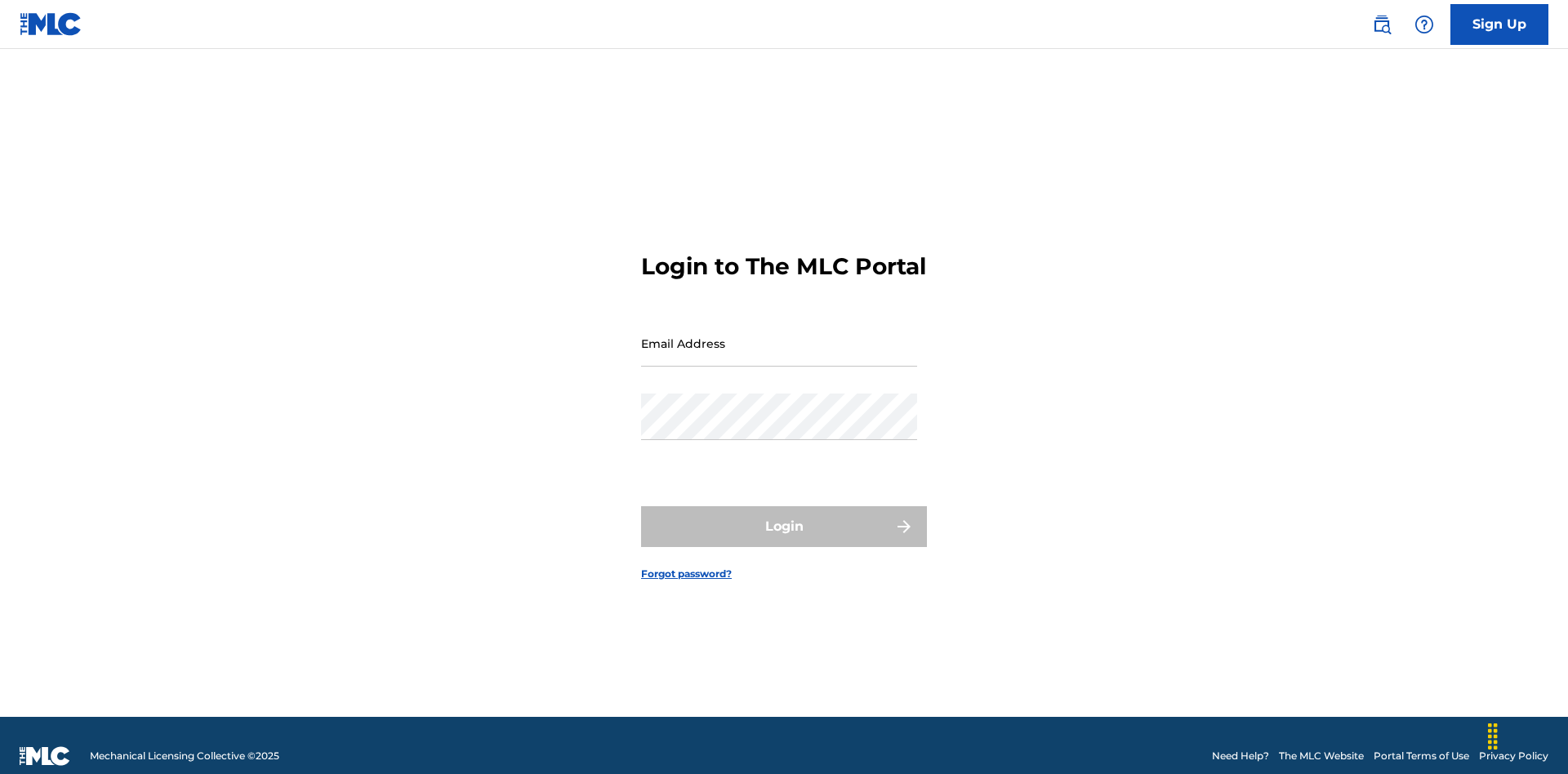
scroll to position [21, 0]
click at [779, 336] on input "Email Address" at bounding box center [779, 344] width 276 height 47
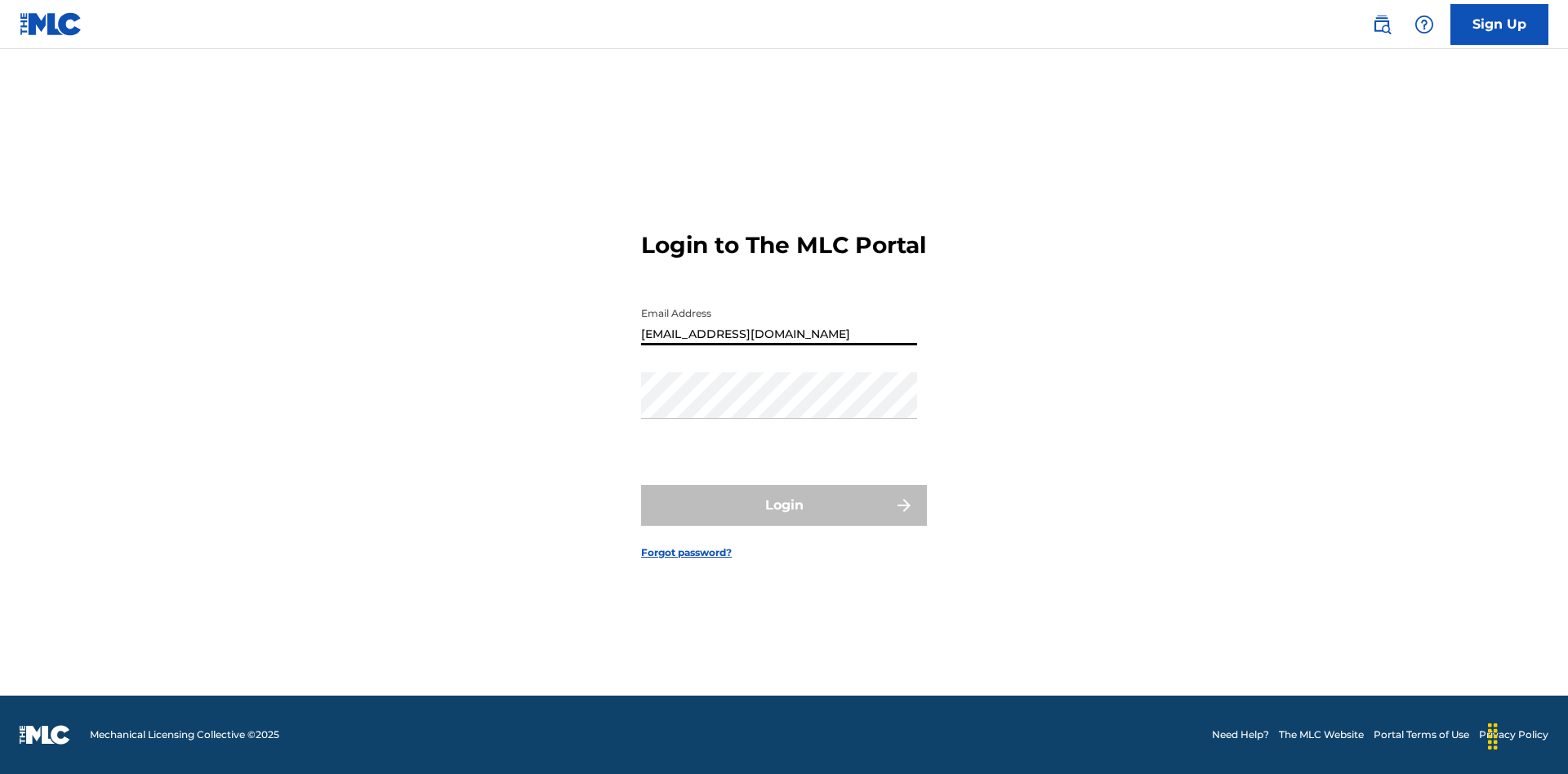
type input "[EMAIL_ADDRESS][DOMAIN_NAME]"
click at [784, 520] on button "Login" at bounding box center [784, 505] width 285 height 41
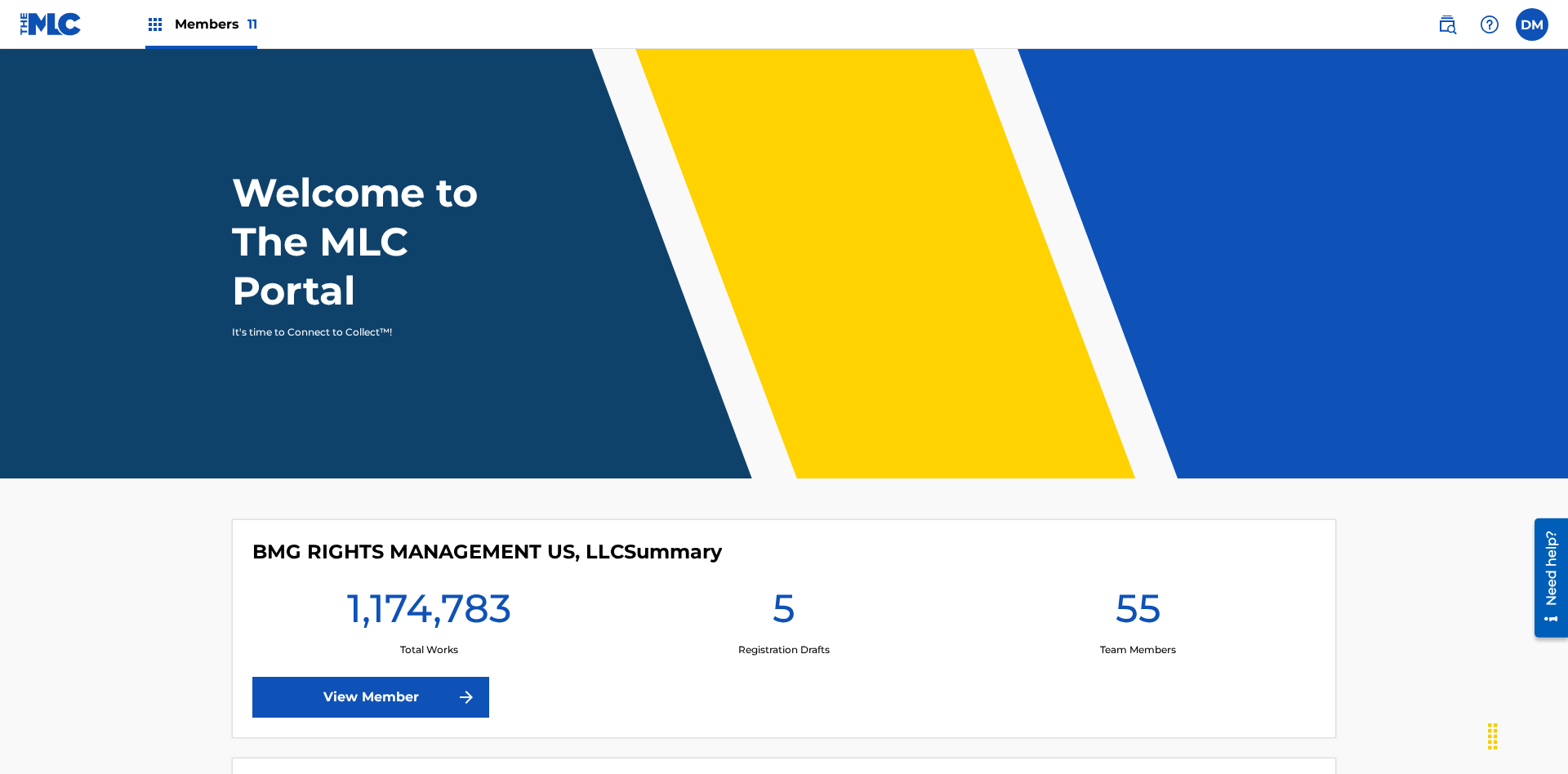
click at [201, 23] on span "Members 11" at bounding box center [215, 24] width 82 height 19
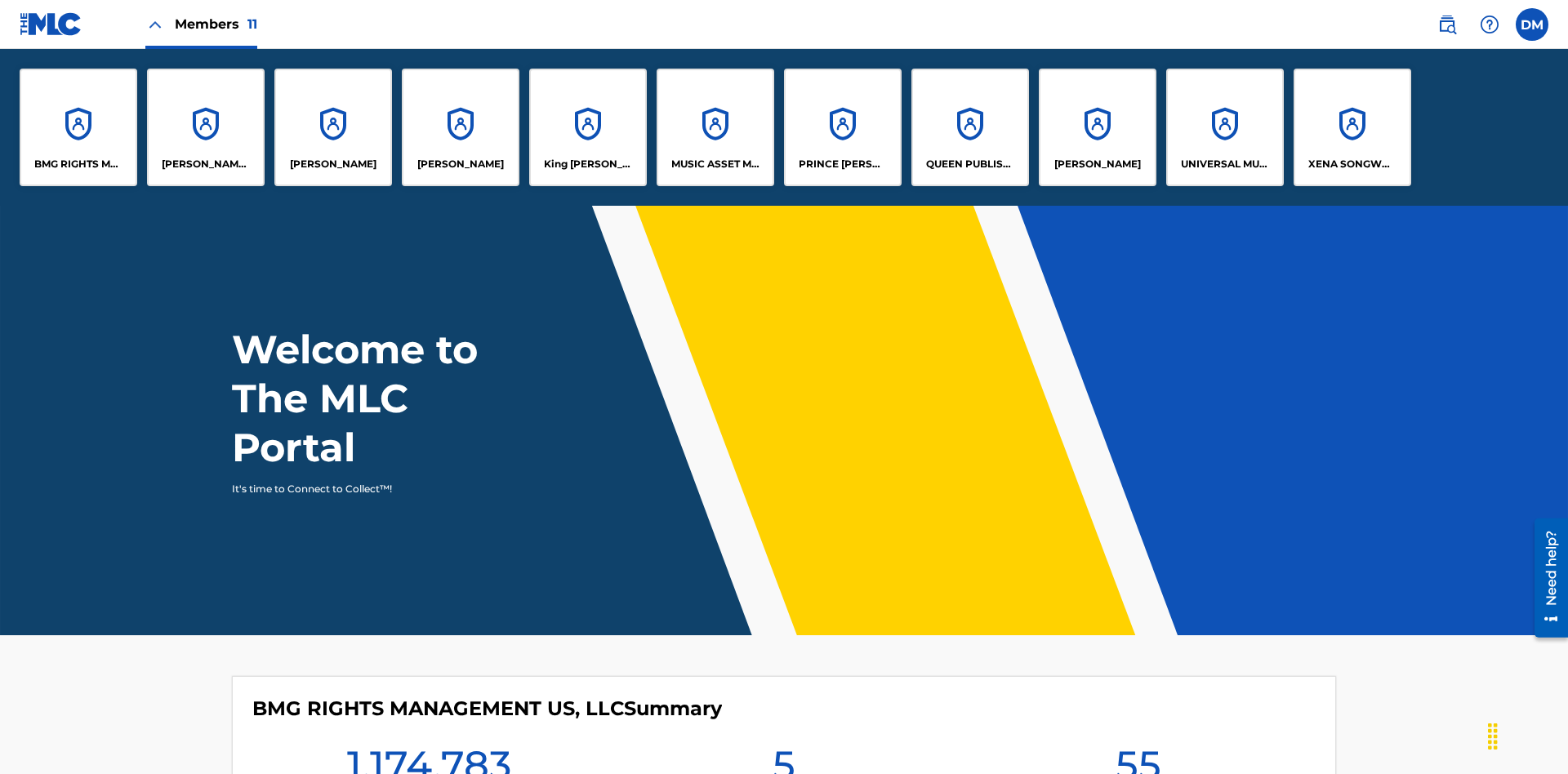
click at [587, 164] on p "King [PERSON_NAME]" at bounding box center [588, 164] width 89 height 15
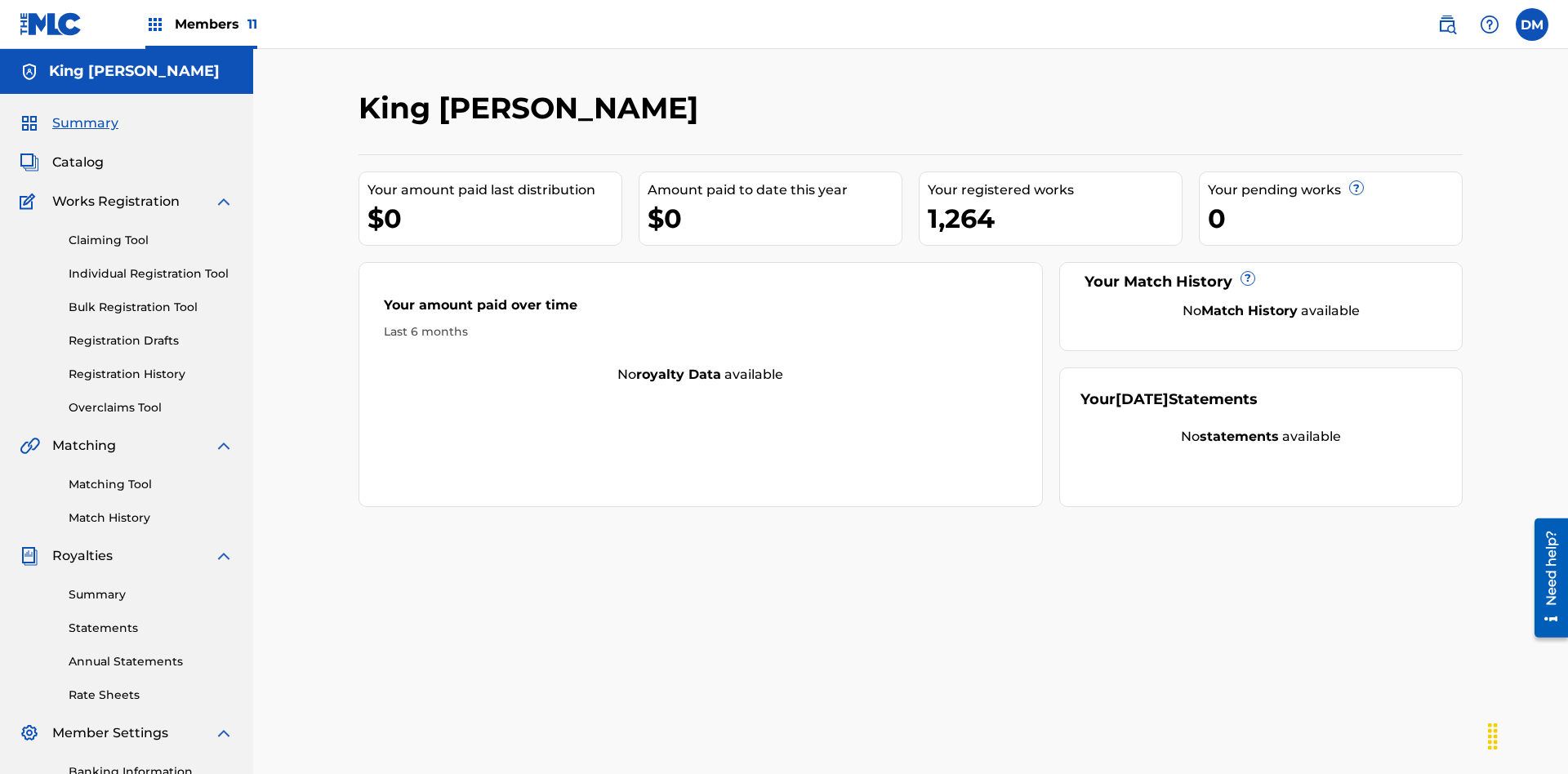
click at [151, 266] on link "Individual Registration Tool" at bounding box center [151, 274] width 165 height 17
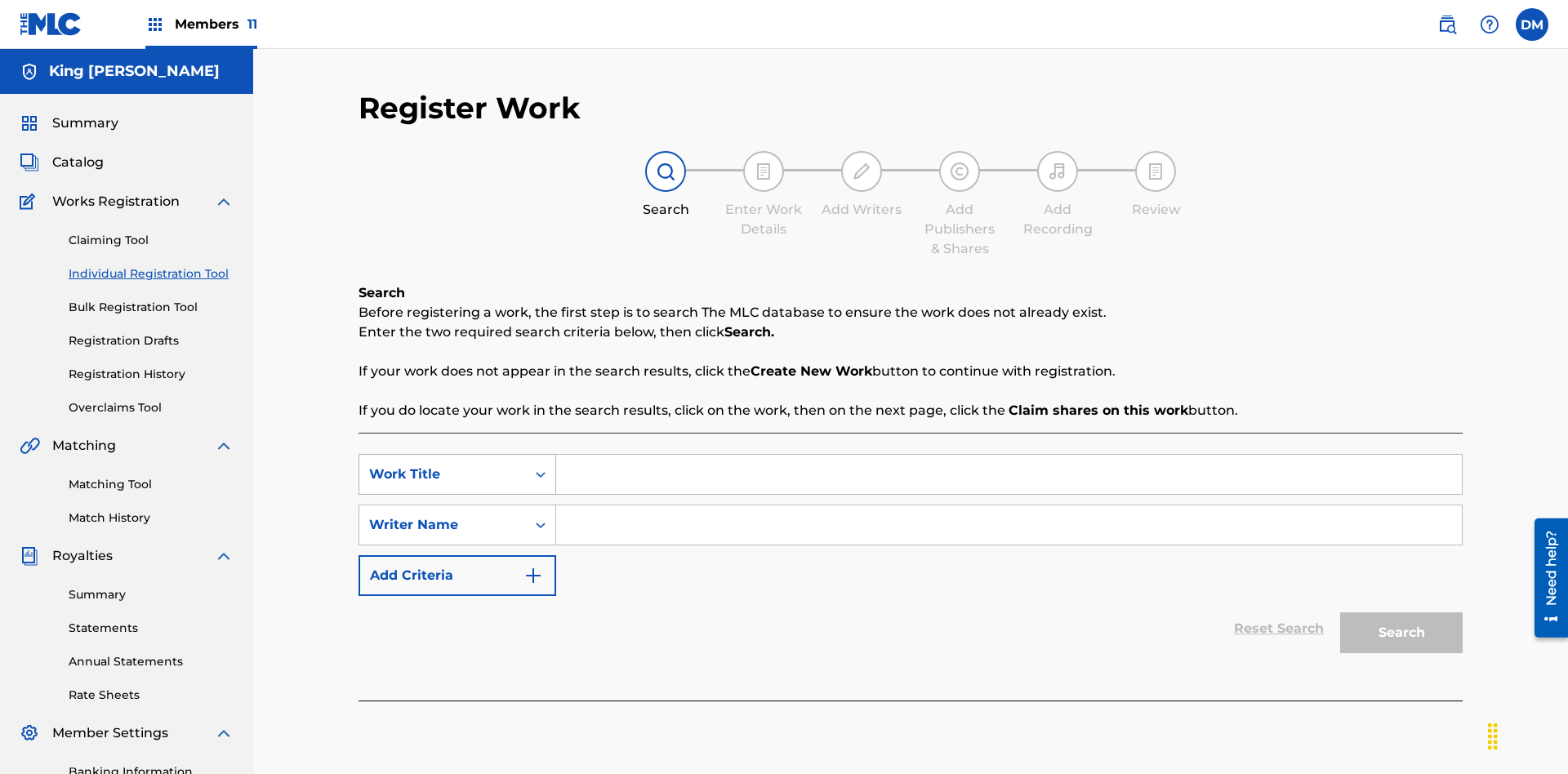
click at [443, 465] on div "Work Title" at bounding box center [442, 475] width 147 height 20
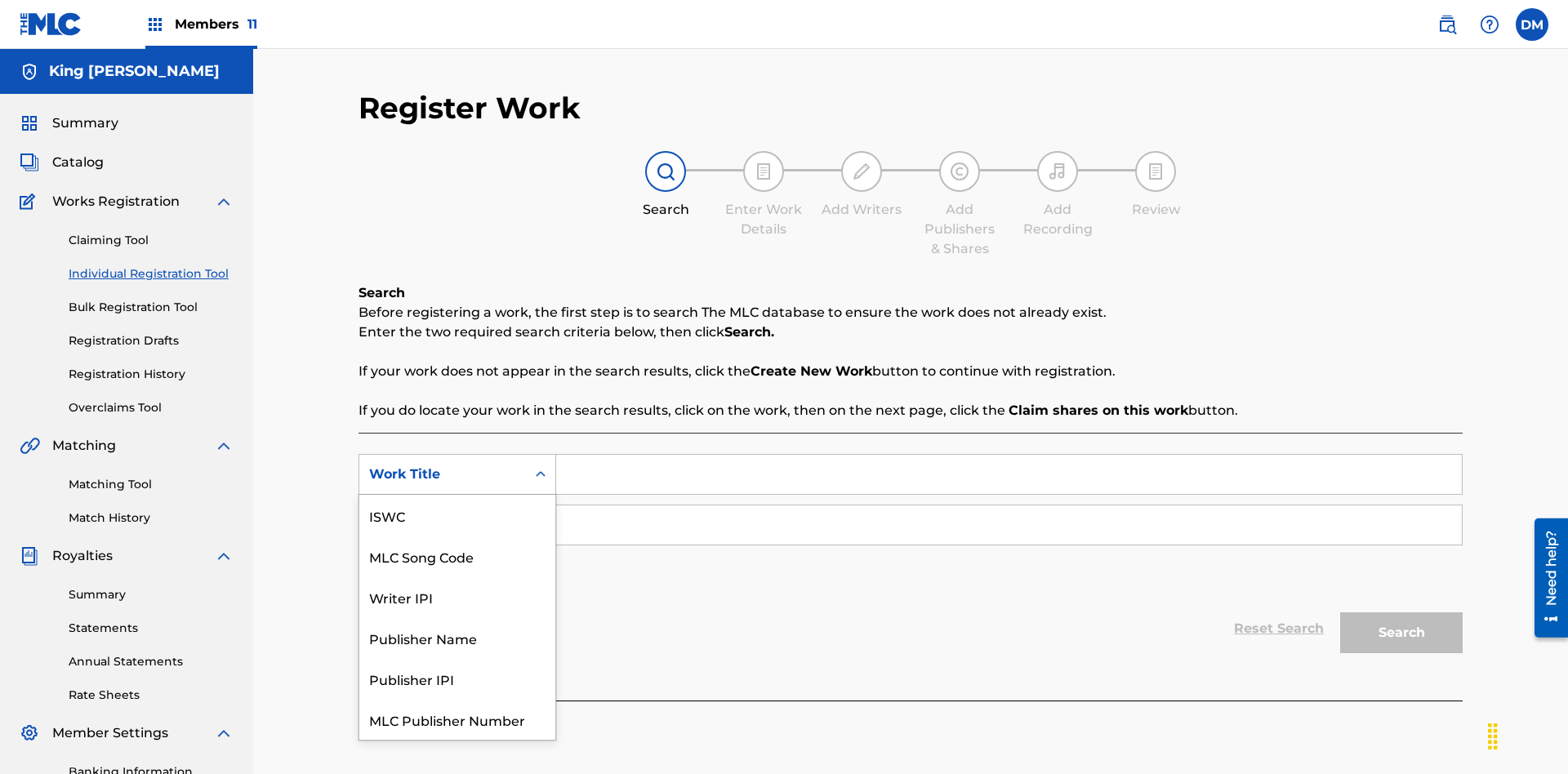
click at [457, 515] on div "ISWC" at bounding box center [457, 515] width 196 height 41
click at [1009, 506] on input "Search Form" at bounding box center [1009, 525] width 906 height 39
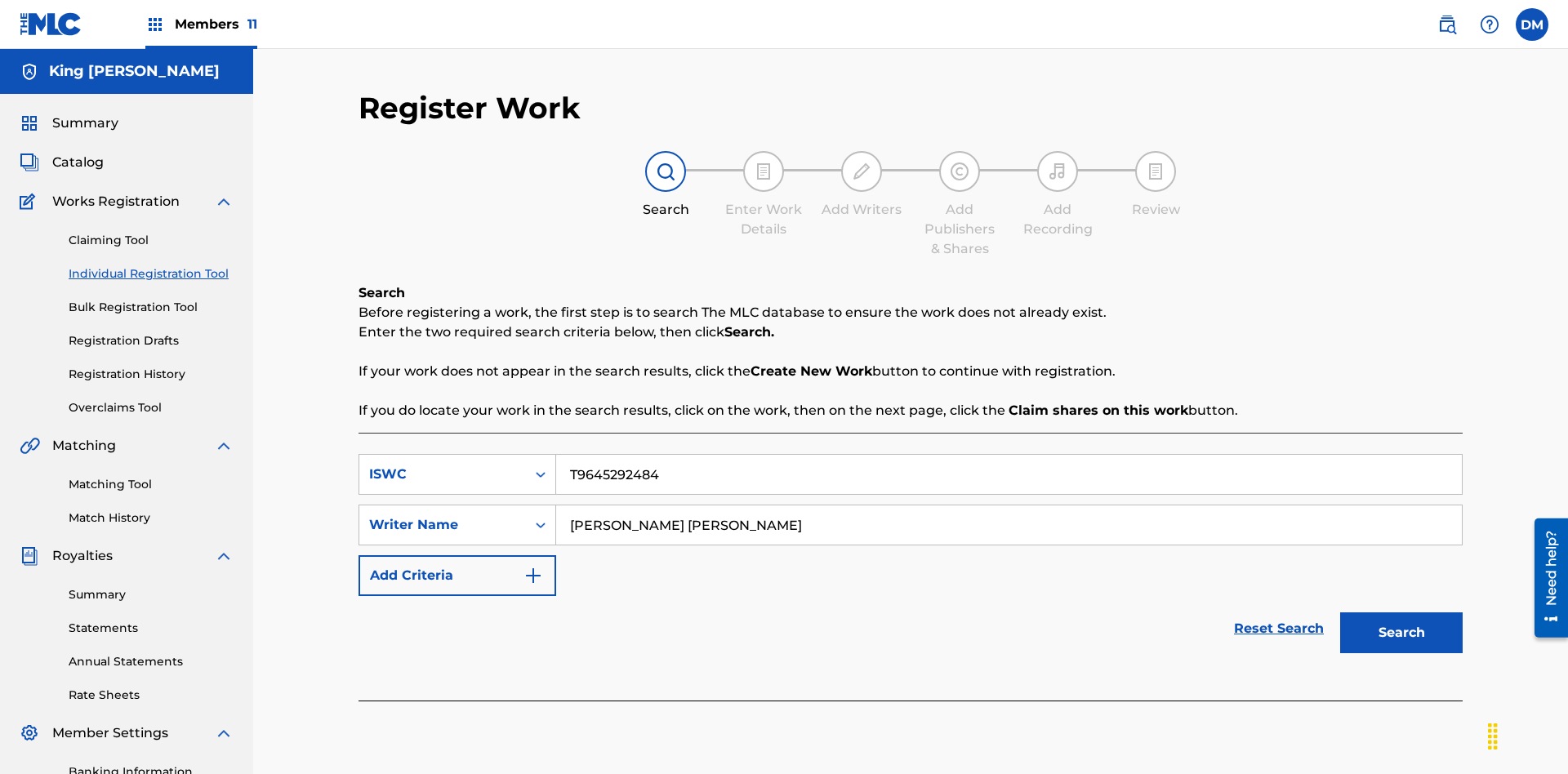
type input "[PERSON_NAME] [PERSON_NAME]"
click at [1401, 613] on button "Search" at bounding box center [1401, 633] width 122 height 41
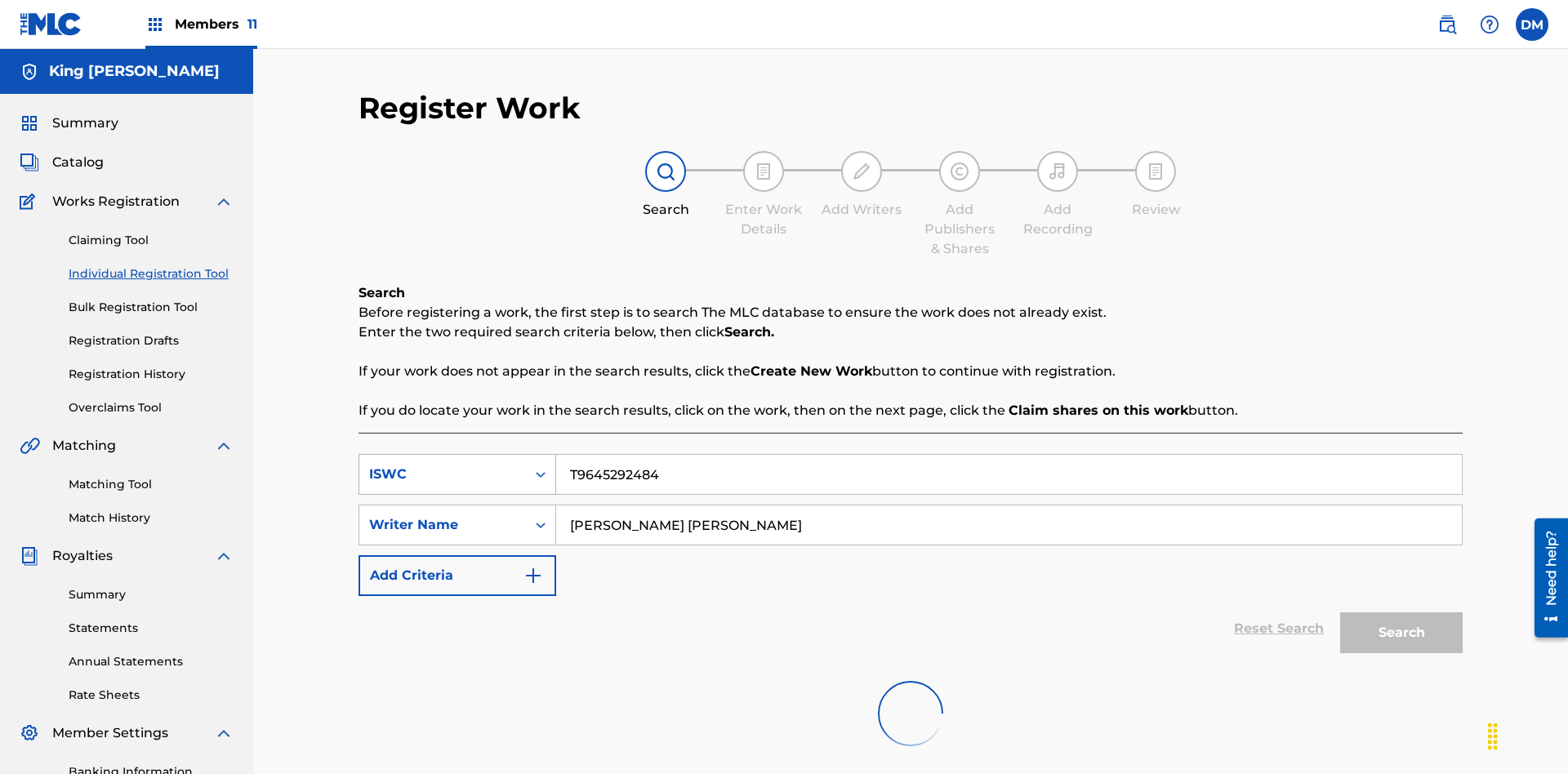
click at [1009, 455] on input "T9645292484" at bounding box center [1009, 474] width 906 height 39
click at [443, 465] on div "ISWC" at bounding box center [442, 475] width 147 height 20
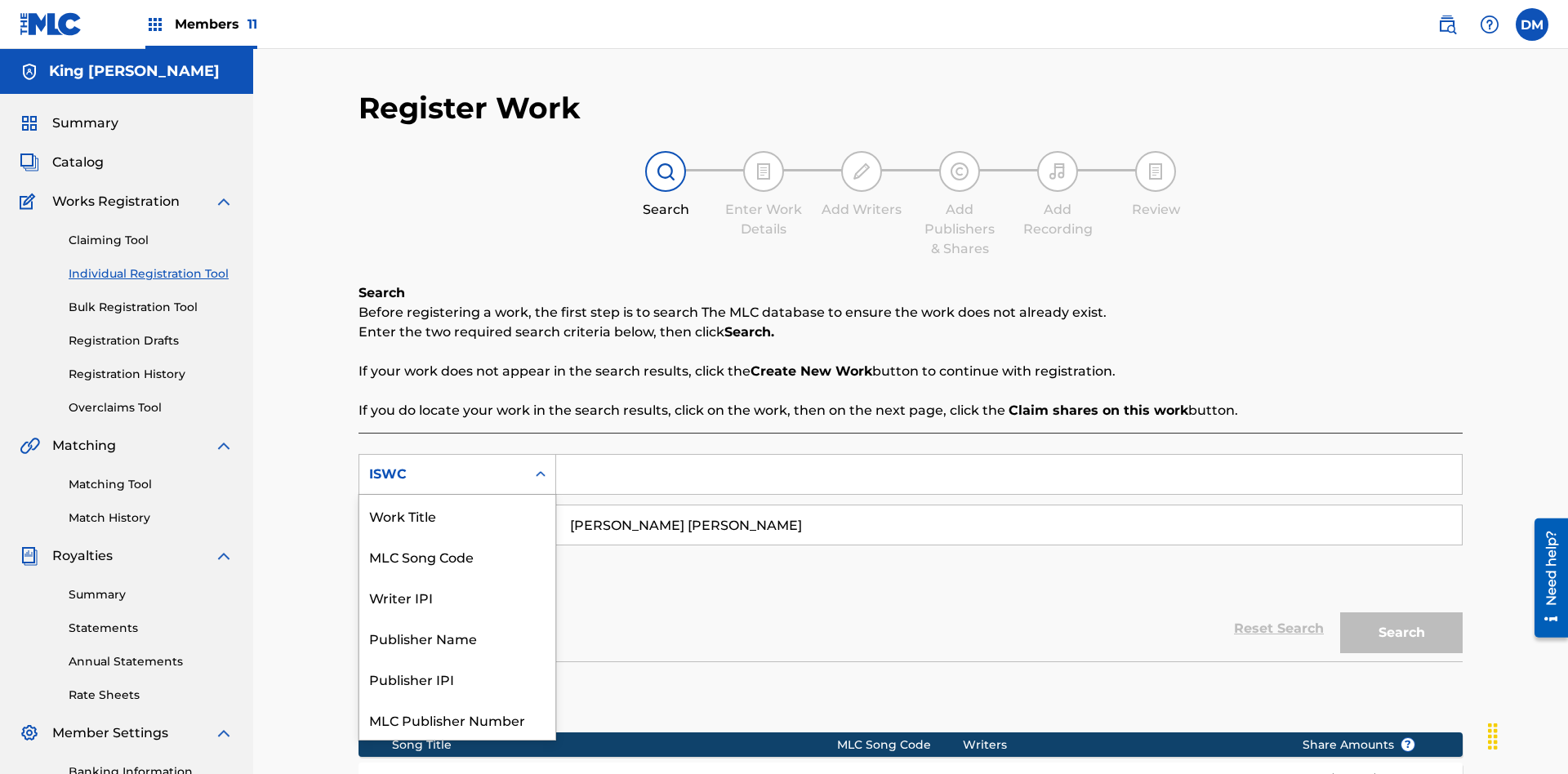
click at [457, 515] on div "Work Title" at bounding box center [457, 515] width 196 height 41
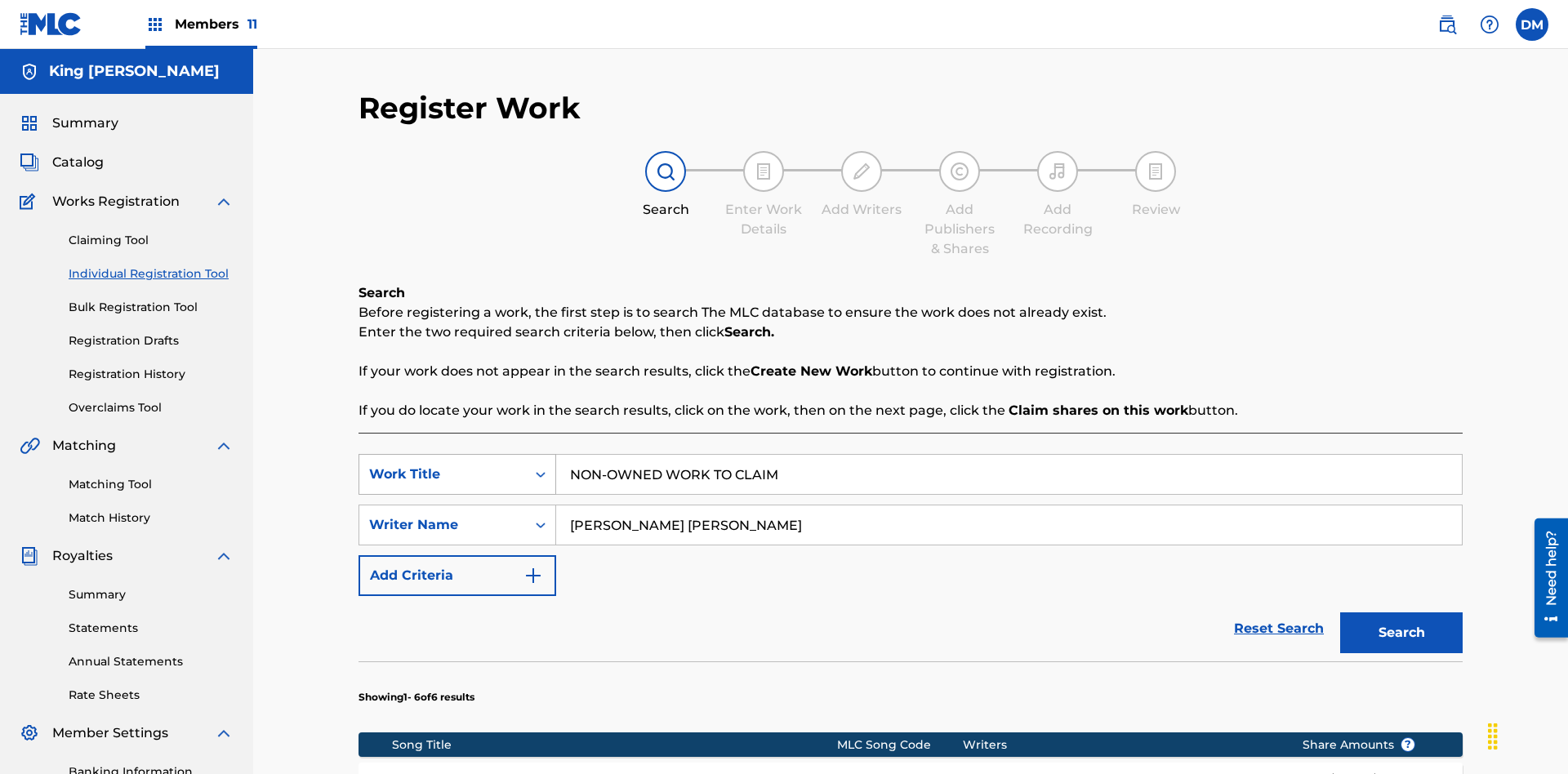
type input "NON-OWNED WORK TO CLAIM"
click at [1401, 613] on button "Search" at bounding box center [1401, 633] width 122 height 41
click at [1009, 455] on input "NON-OWNED WORK TO CLAIM" at bounding box center [1009, 474] width 906 height 39
click at [443, 465] on div "Work Title" at bounding box center [442, 475] width 147 height 20
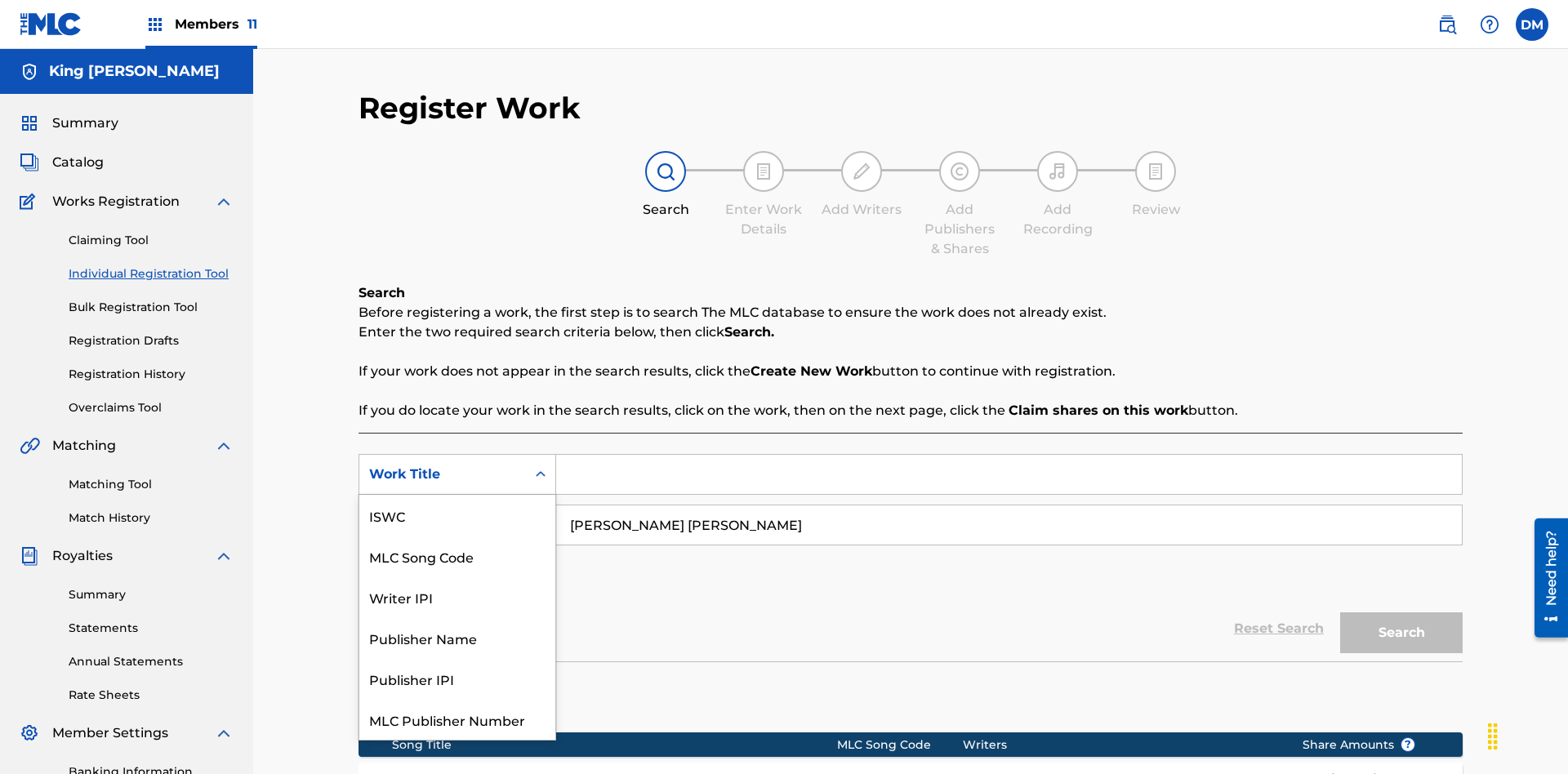
click at [457, 536] on div "MLC Song Code" at bounding box center [457, 556] width 196 height 41
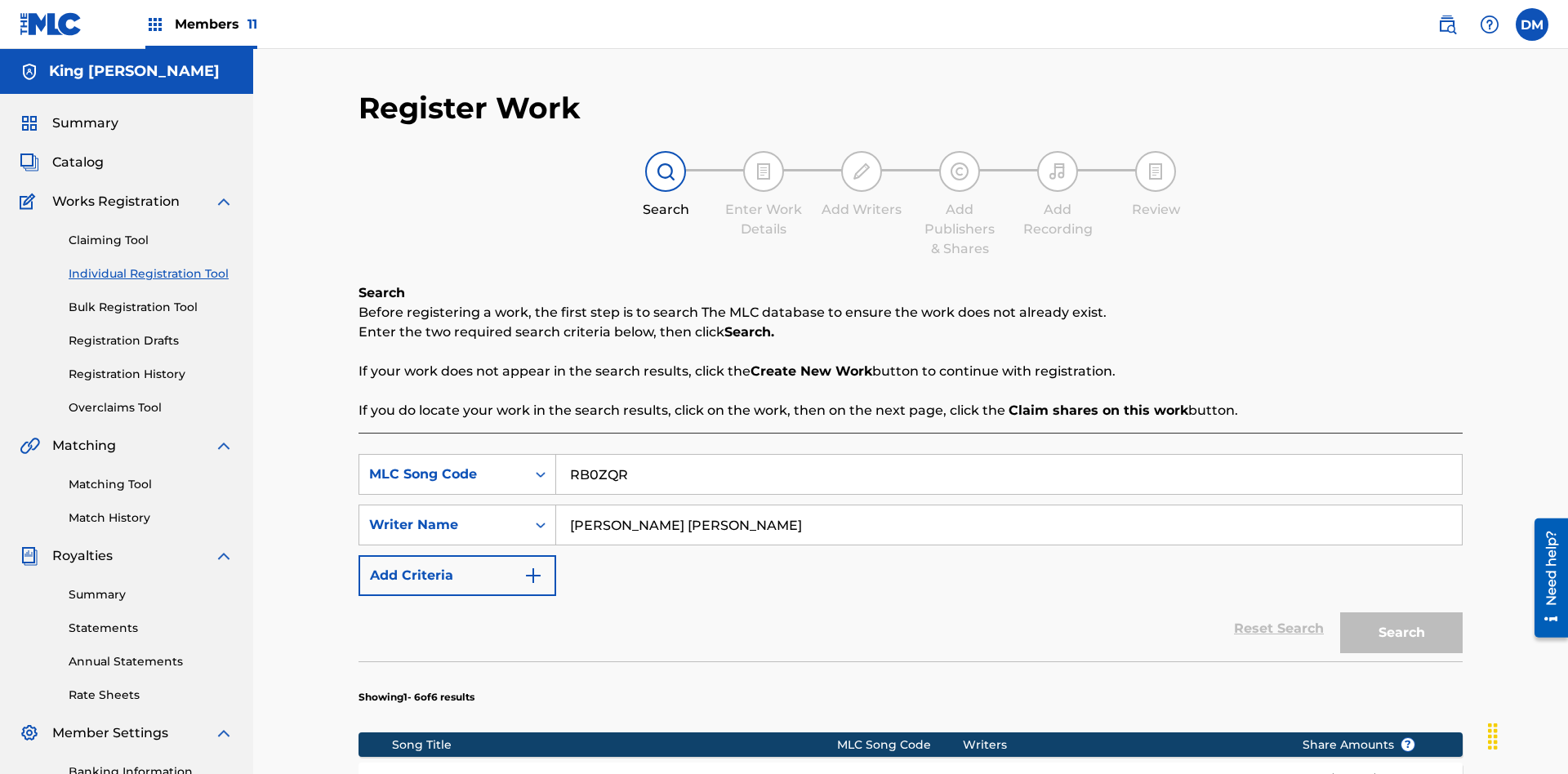
click at [1401, 613] on button "Search" at bounding box center [1401, 633] width 122 height 41
click at [1009, 455] on input "RB0ZQR" at bounding box center [1009, 474] width 906 height 39
click at [443, 465] on div "MLC Song Code" at bounding box center [442, 475] width 147 height 20
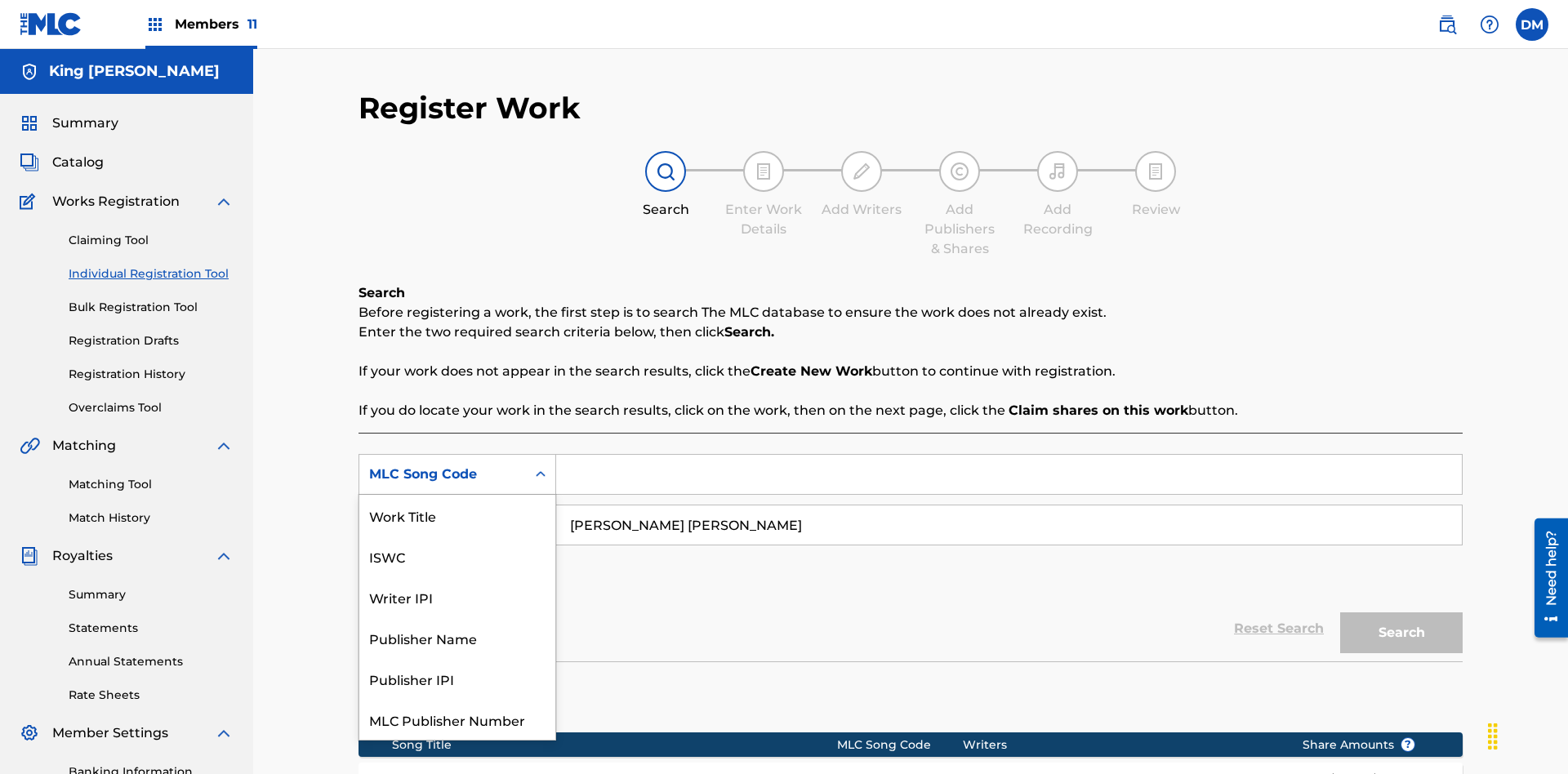
click at [457, 577] on div "Writer IPI" at bounding box center [457, 597] width 196 height 41
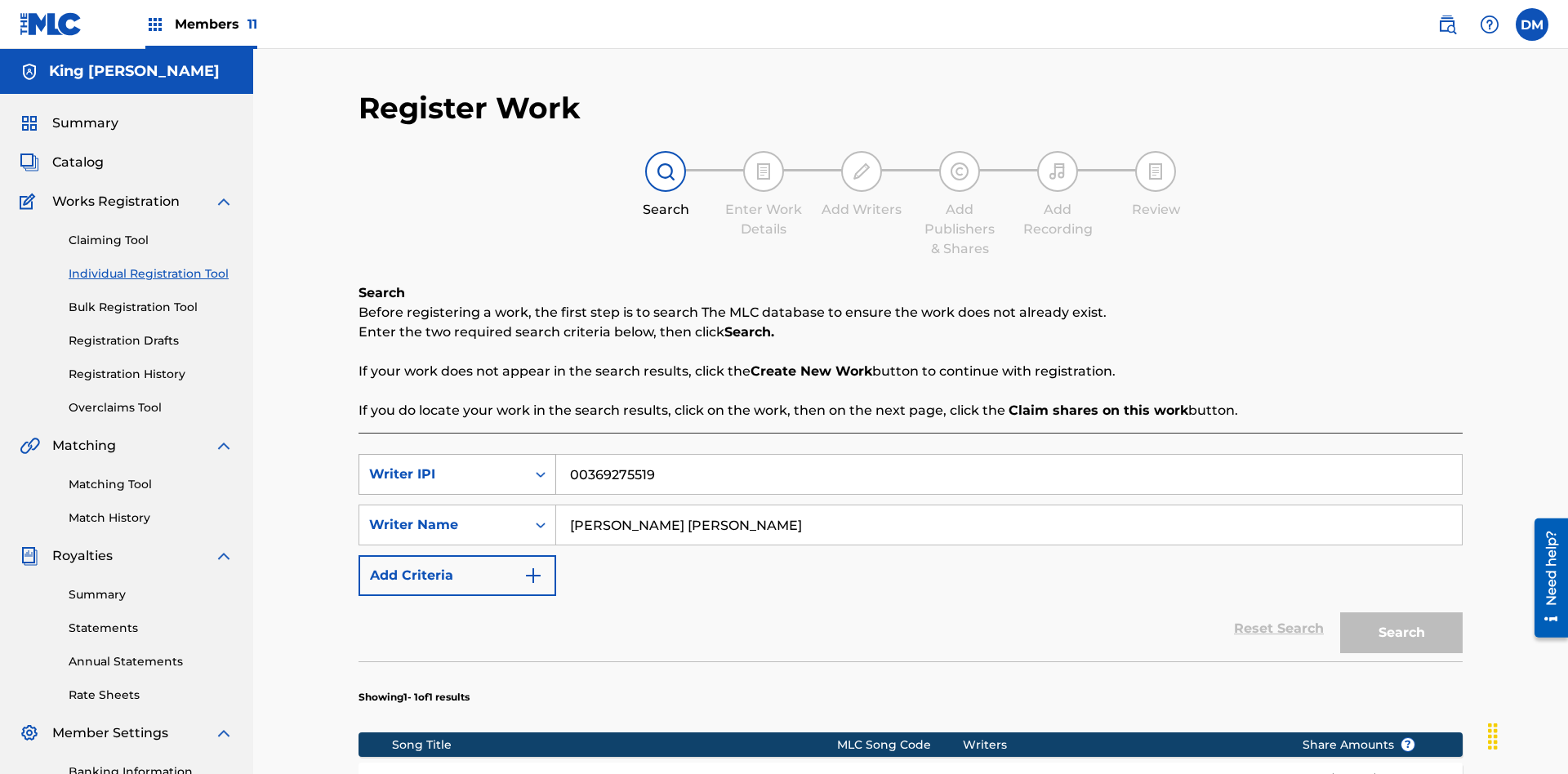
click at [1401, 613] on button "Search" at bounding box center [1401, 633] width 122 height 41
click at [1009, 455] on input "00369275519" at bounding box center [1009, 474] width 906 height 39
click at [443, 465] on div "Writer IPI" at bounding box center [442, 475] width 147 height 20
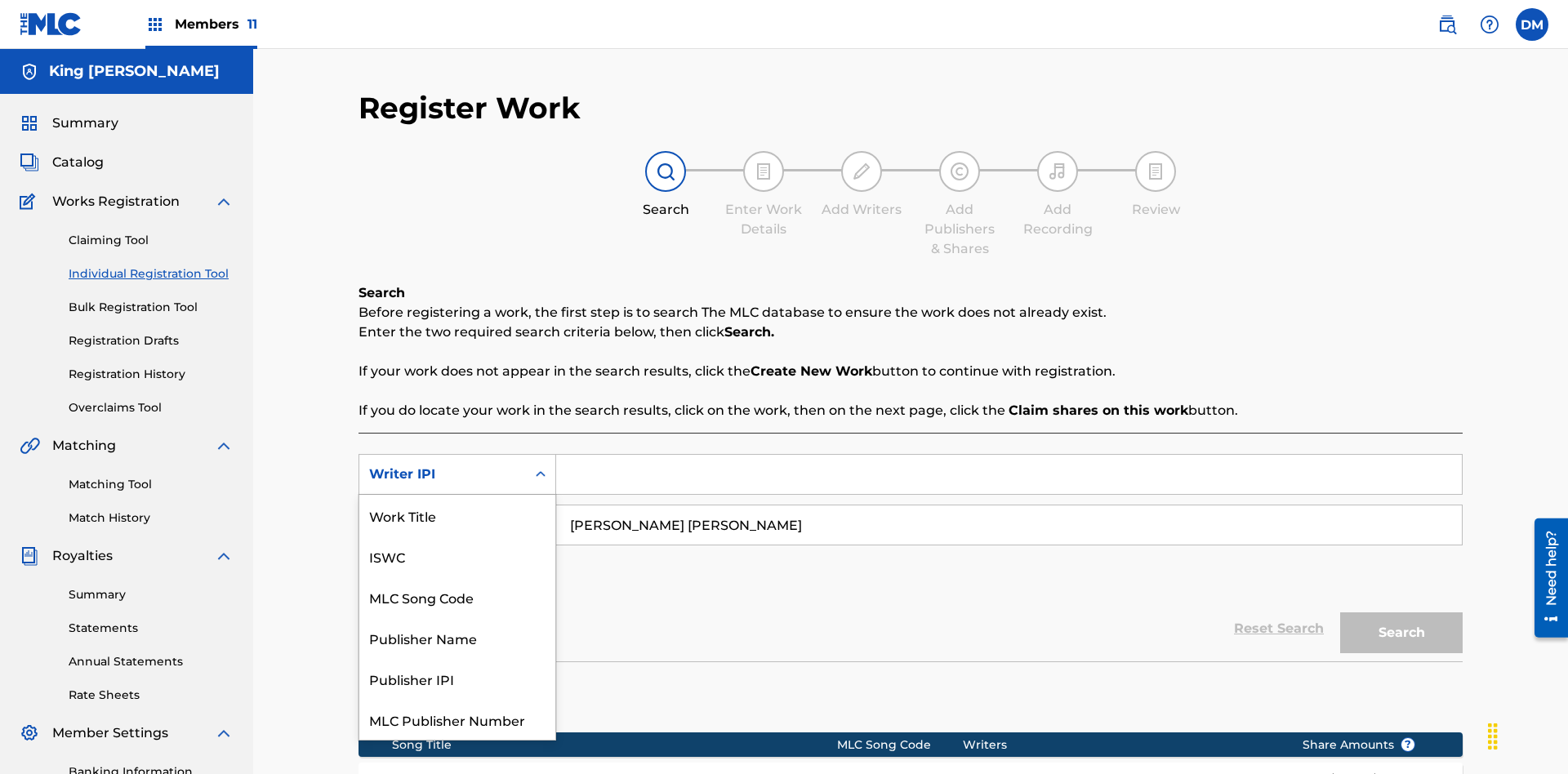
click at [457, 618] on div "Publisher Name" at bounding box center [457, 638] width 196 height 41
click at [1401, 613] on button "Search" at bounding box center [1401, 633] width 122 height 41
click at [457, 659] on div "Publisher IPI" at bounding box center [457, 679] width 196 height 41
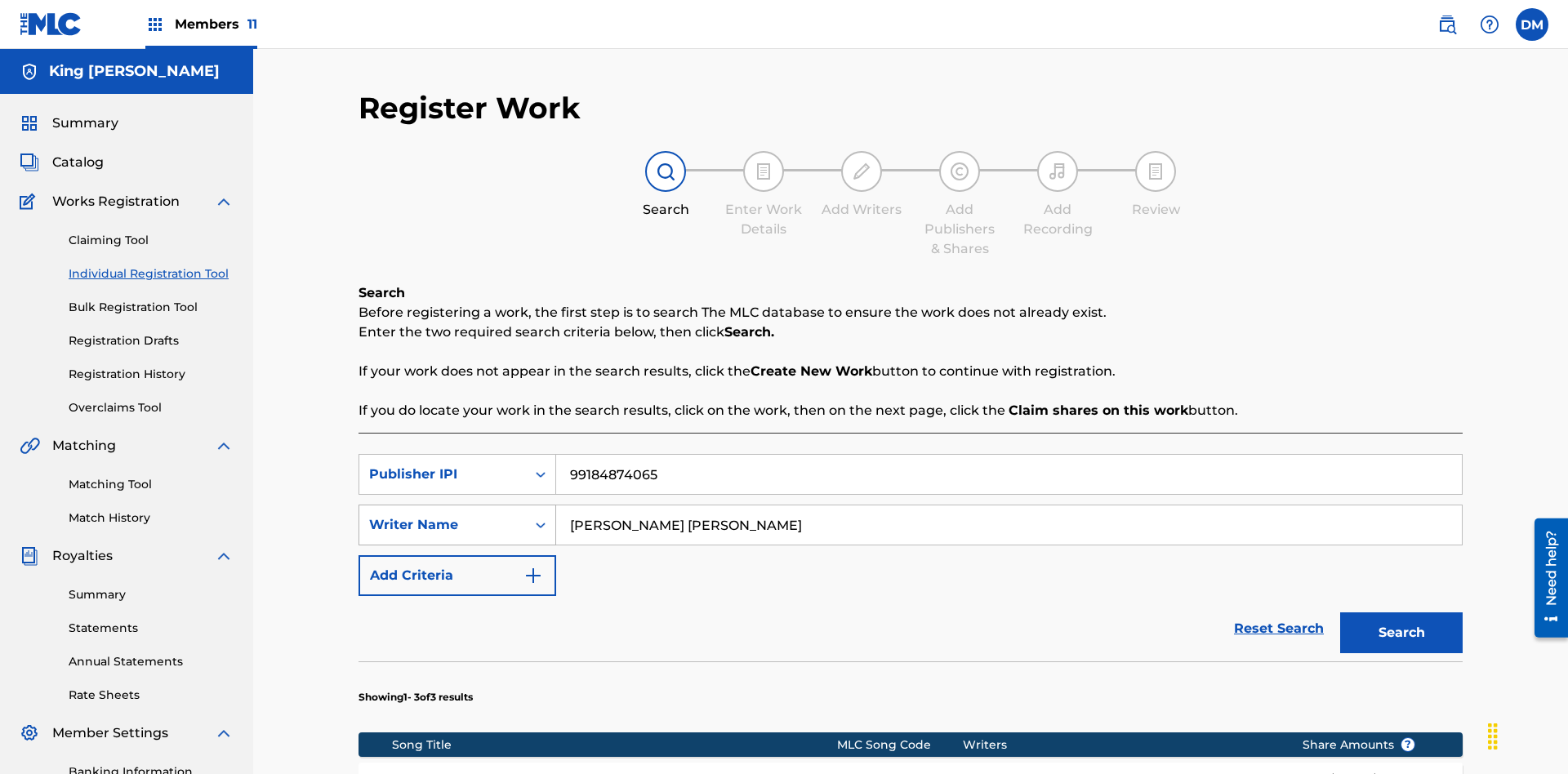
type input "99184874065"
click at [1401, 613] on button "Search" at bounding box center [1401, 633] width 122 height 41
click at [1009, 506] on input "[PERSON_NAME] [PERSON_NAME]" at bounding box center [1009, 525] width 906 height 39
click at [443, 515] on div "Writer Name" at bounding box center [442, 525] width 147 height 20
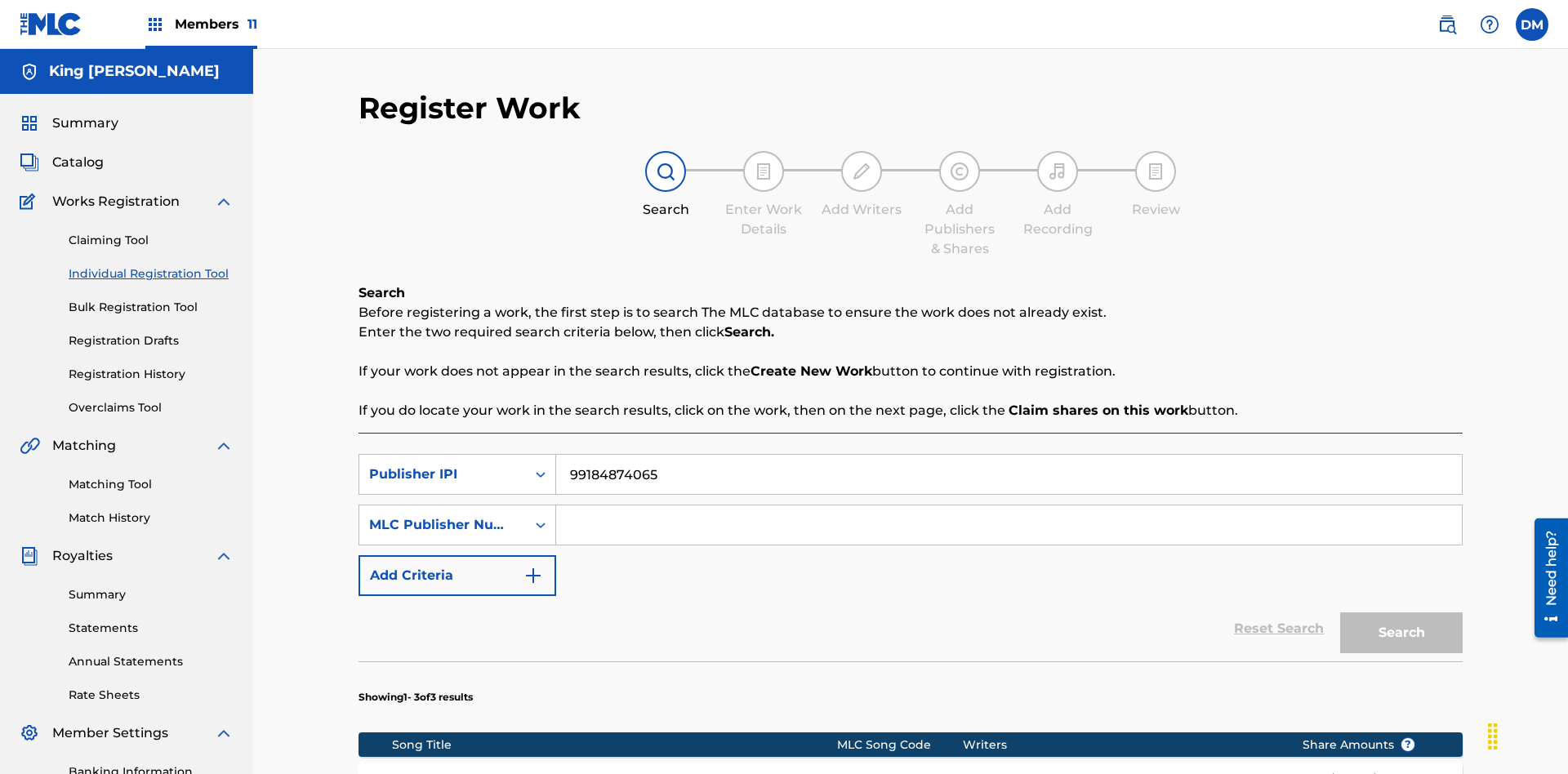
click at [1009, 506] on input "Search Form" at bounding box center [1009, 525] width 906 height 39
type input "P077WM"
click at [1401, 613] on button "Search" at bounding box center [1401, 633] width 122 height 41
click at [1009, 455] on input "99184874065" at bounding box center [1009, 474] width 906 height 39
click at [1009, 506] on input "P077WM" at bounding box center [1009, 525] width 906 height 39
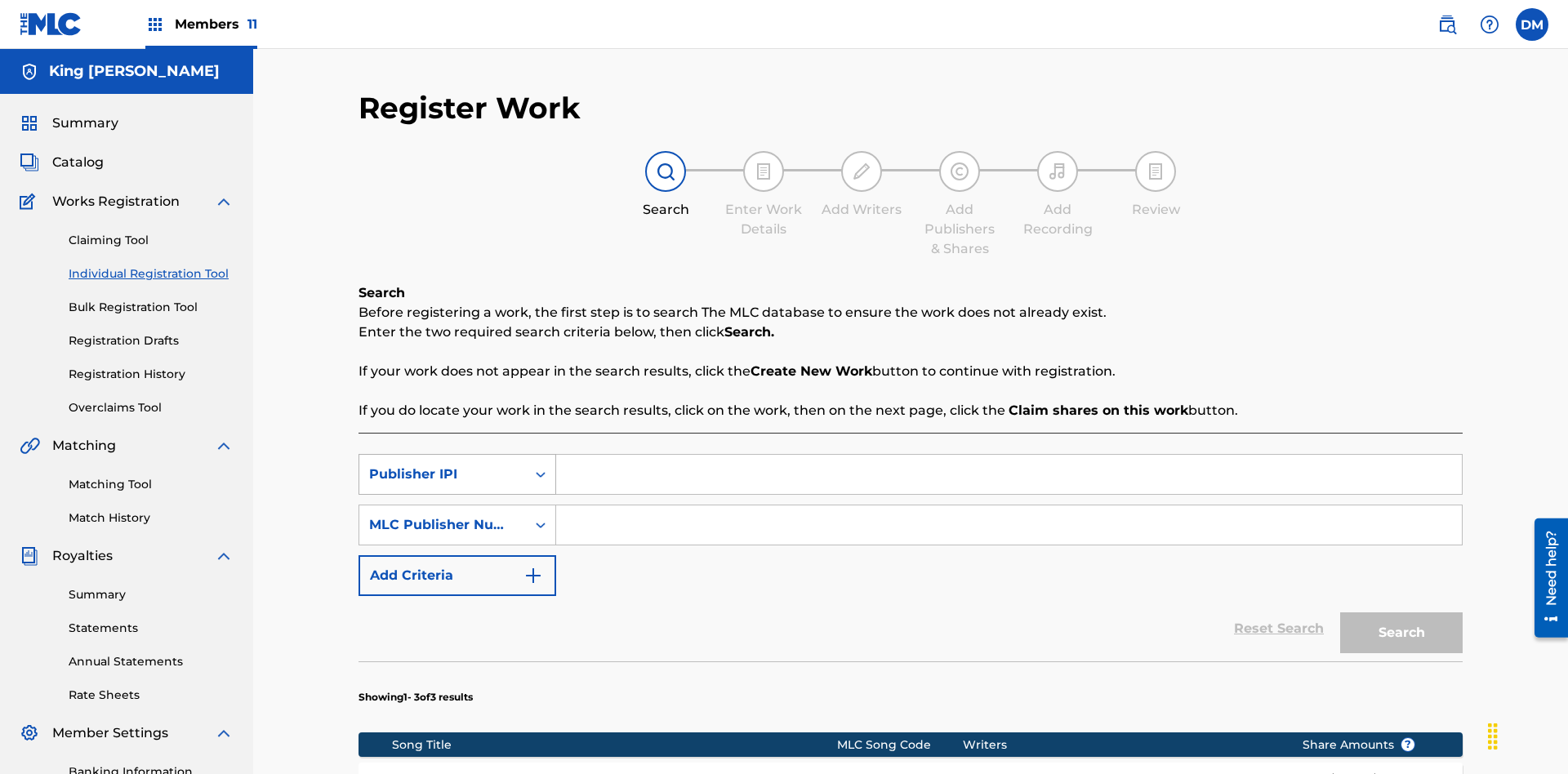
click at [443, 465] on div "Publisher IPI" at bounding box center [442, 475] width 147 height 20
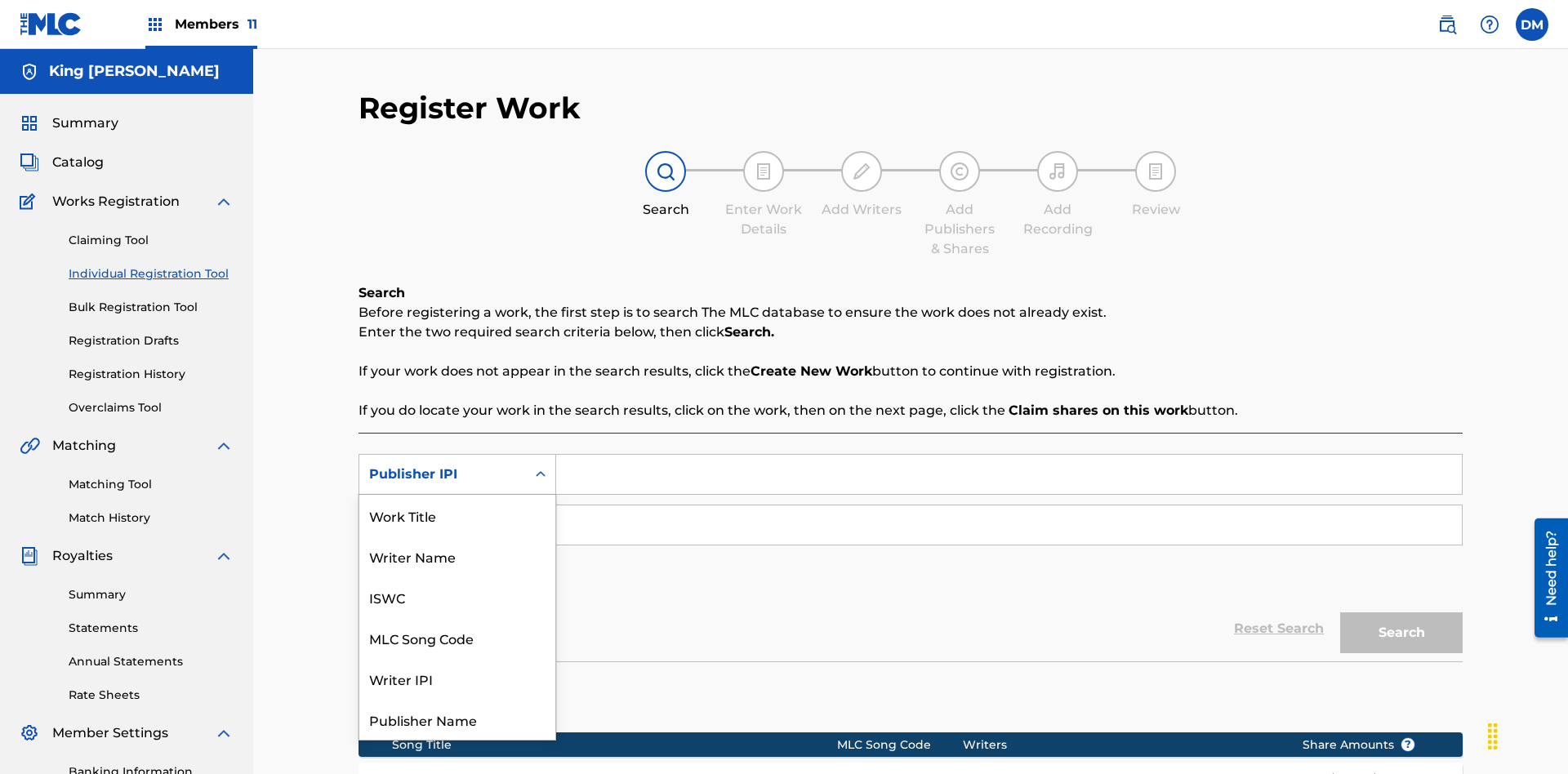
click at [457, 515] on div "Work Title" at bounding box center [457, 515] width 196 height 41
click at [443, 515] on div "MLC Publisher Number" at bounding box center [442, 525] width 147 height 20
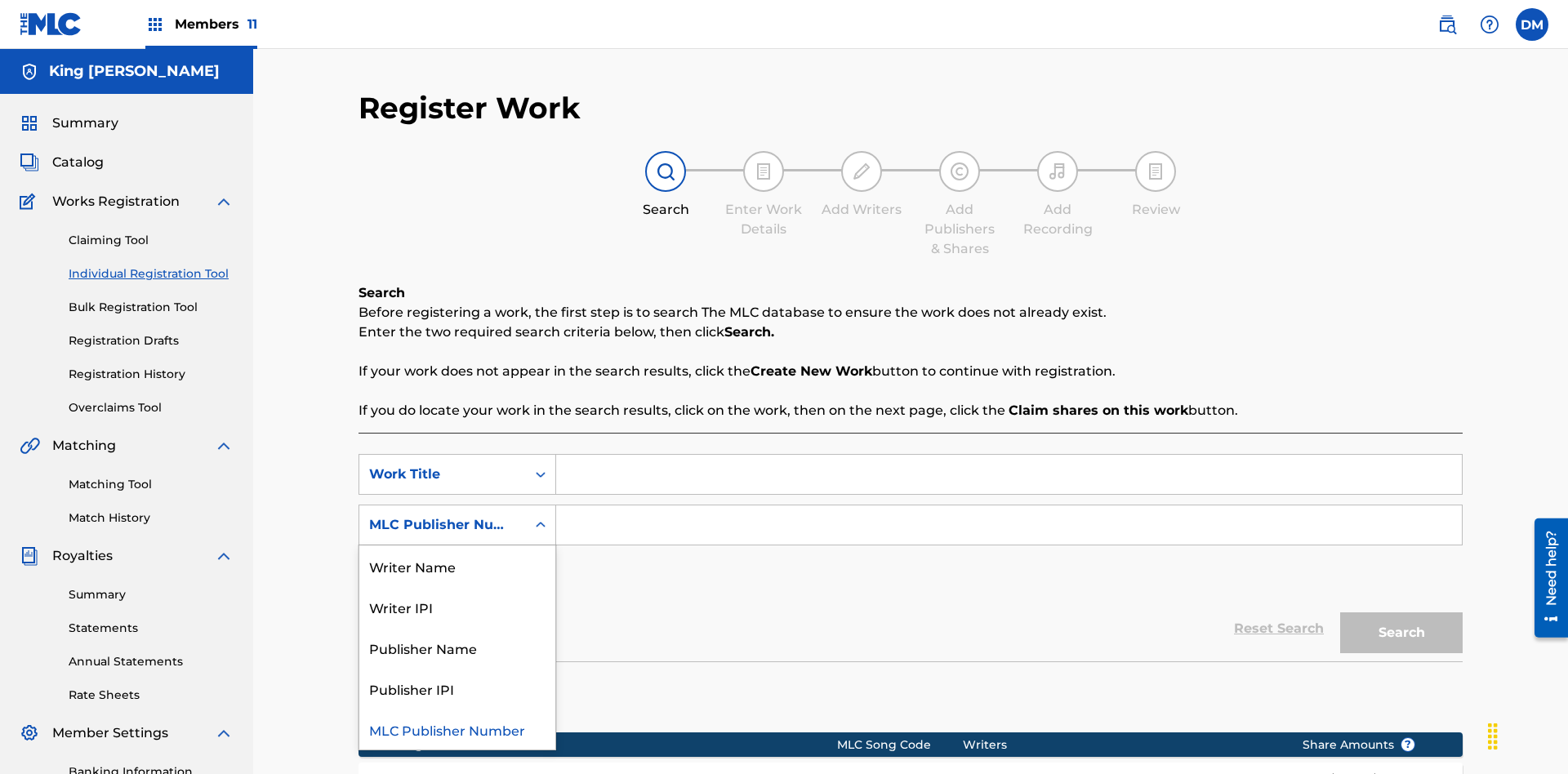
click at [457, 627] on div "Publisher Name" at bounding box center [457, 647] width 196 height 41
click at [457, 555] on button "Add Criteria" at bounding box center [457, 575] width 198 height 41
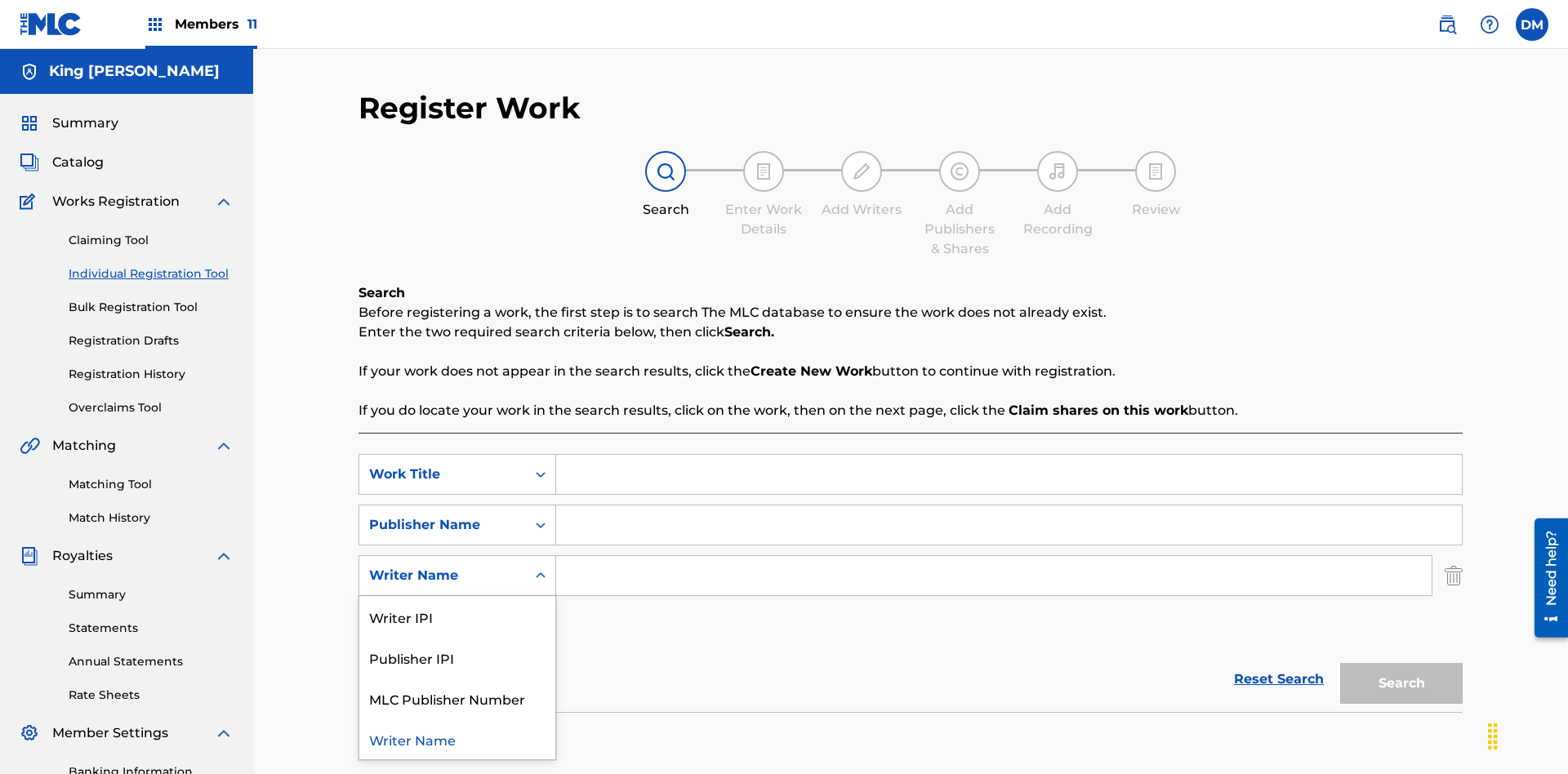
click at [457, 637] on div "Publisher IPI" at bounding box center [457, 657] width 196 height 41
click at [457, 606] on button "Add Criteria" at bounding box center [457, 626] width 198 height 41
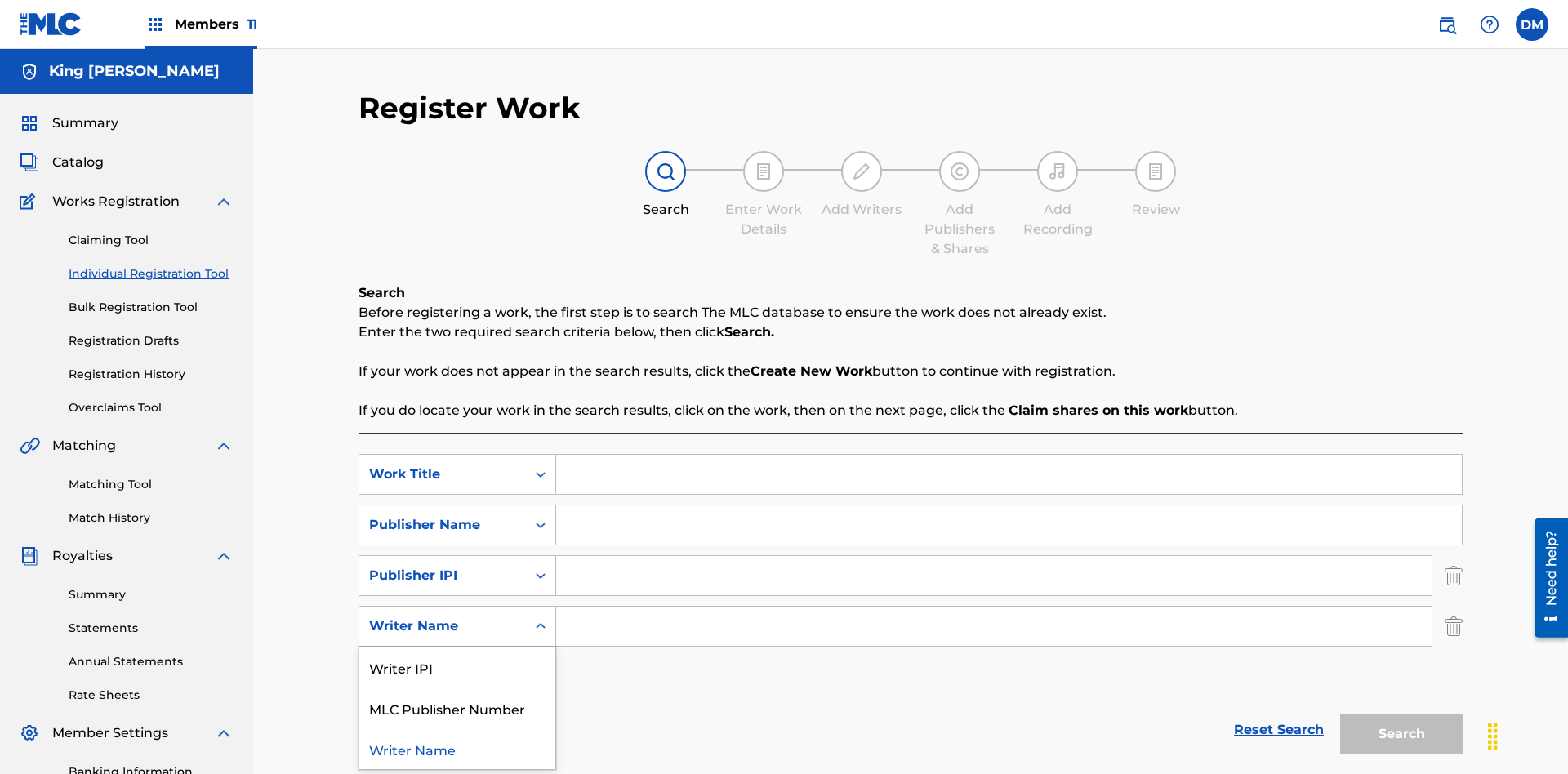
click at [457, 729] on div "Writer Name" at bounding box center [457, 749] width 196 height 41
click at [457, 657] on button "Add Criteria" at bounding box center [457, 677] width 198 height 41
click at [1009, 455] on input "Search Form" at bounding box center [1009, 474] width 906 height 39
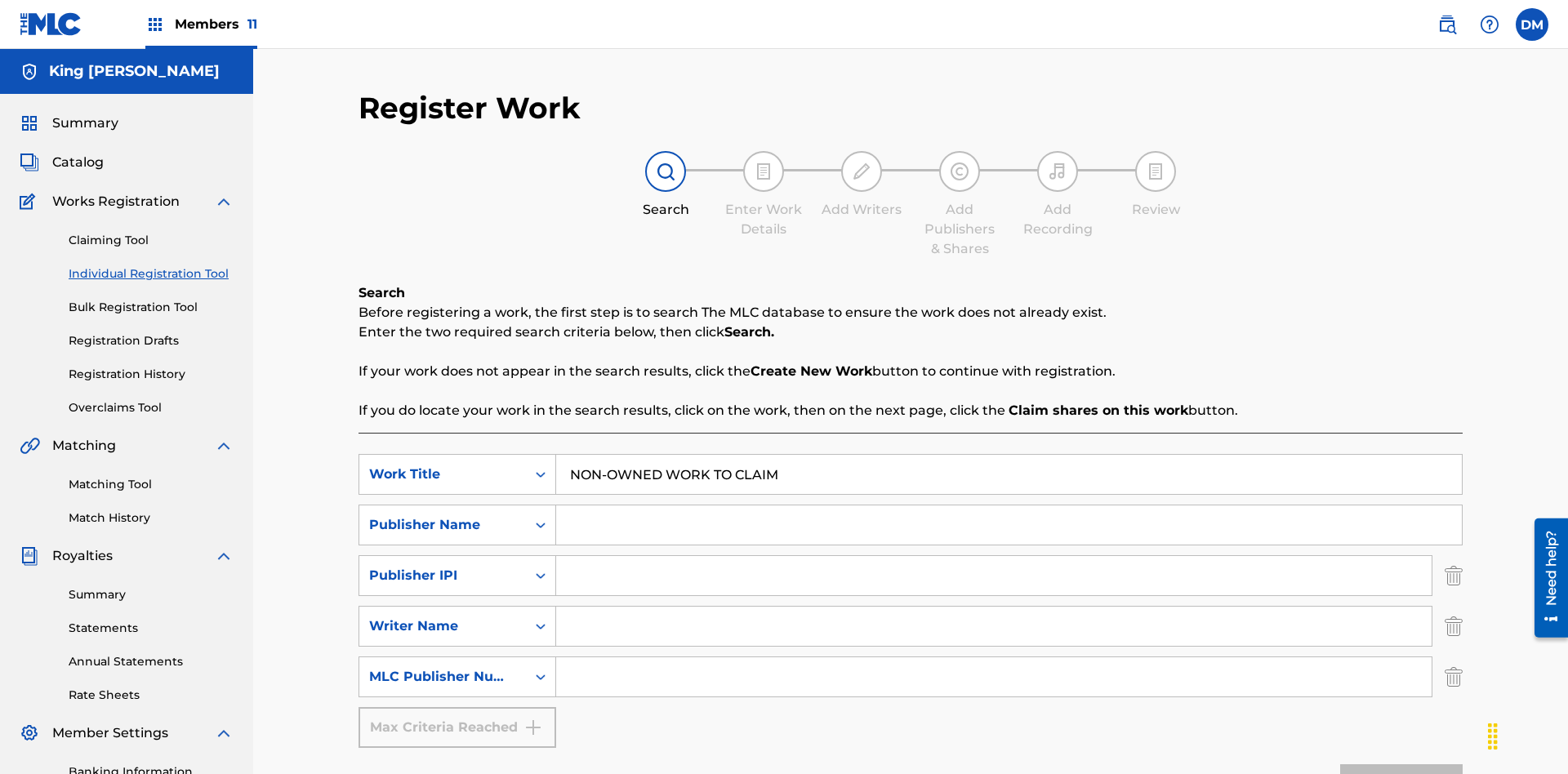
type input "NON-OWNED WORK TO CLAIM"
click at [1009, 506] on input "Search Form" at bounding box center [1009, 525] width 906 height 39
type input "Xena Songwriter"
click at [994, 556] on input "Search Form" at bounding box center [994, 575] width 876 height 39
click at [994, 607] on input "Search Form" at bounding box center [994, 626] width 876 height 39
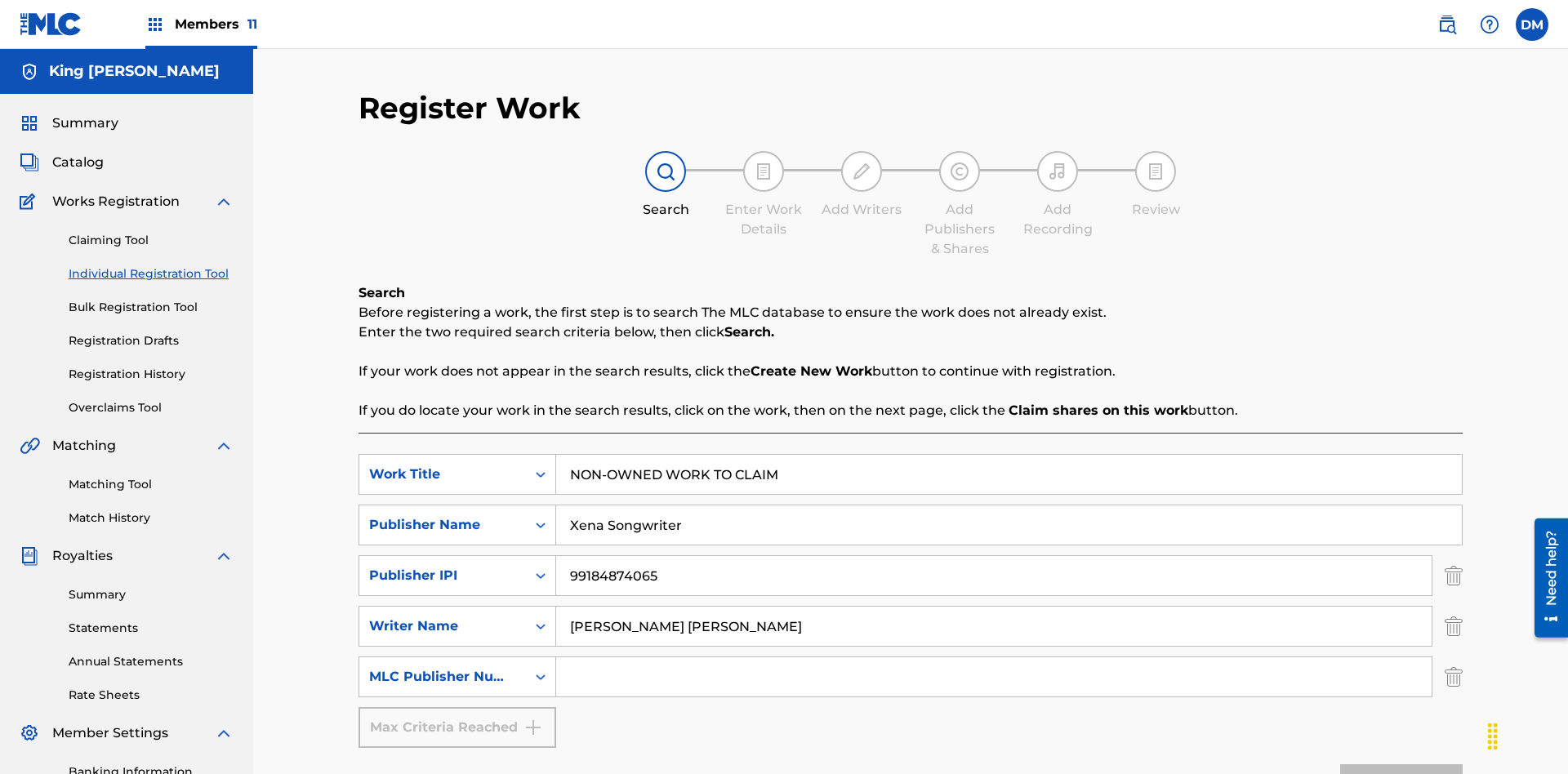
click at [994, 658] on input "Search Form" at bounding box center [994, 677] width 876 height 39
type input "P077WM"
click at [1401, 764] on button "Search" at bounding box center [1401, 784] width 122 height 41
click at [1454, 555] on img "Search Form" at bounding box center [1453, 575] width 18 height 41
click at [1454, 606] on img "Search Form" at bounding box center [1453, 626] width 18 height 41
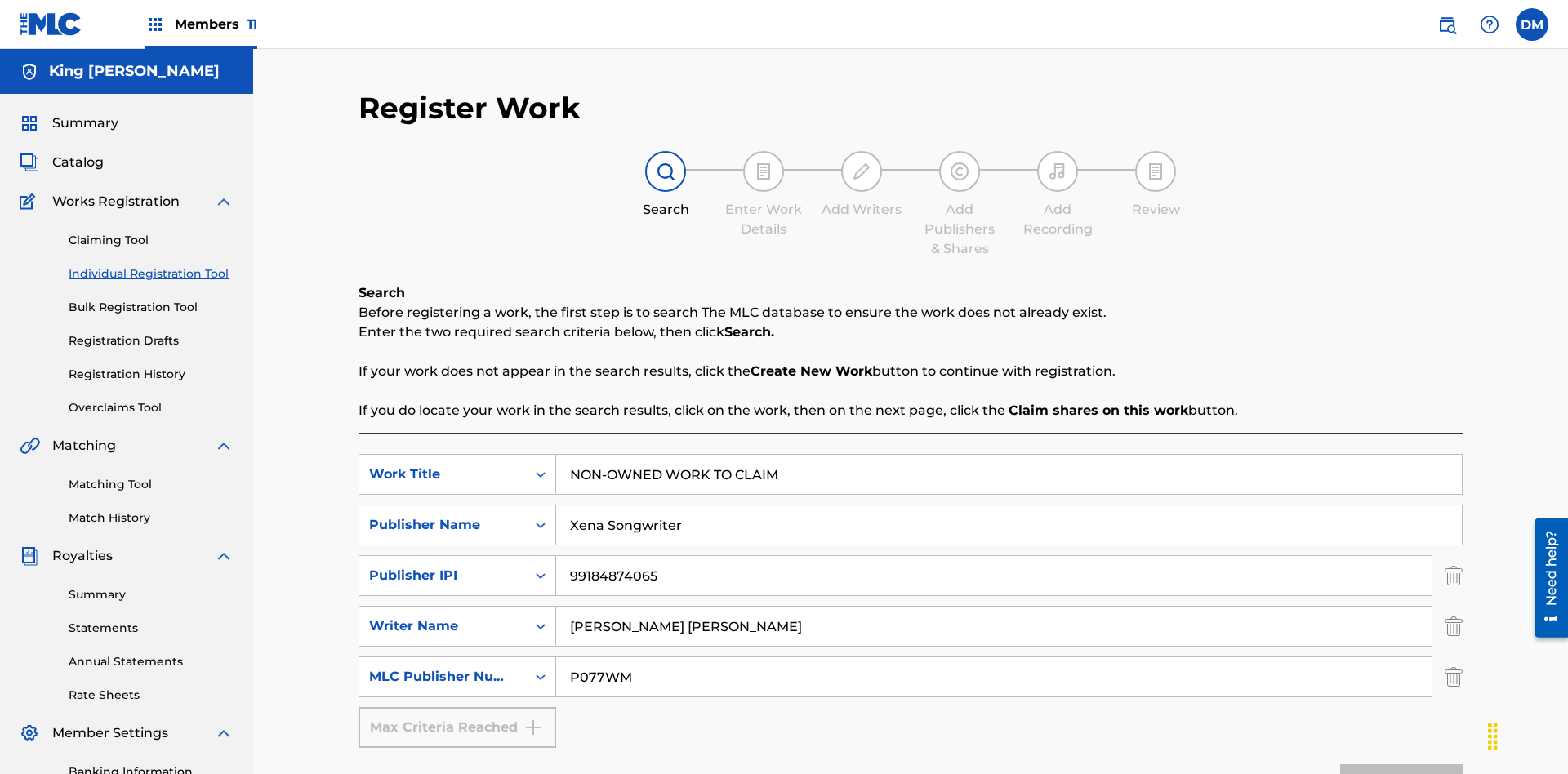
scroll to position [457, 0]
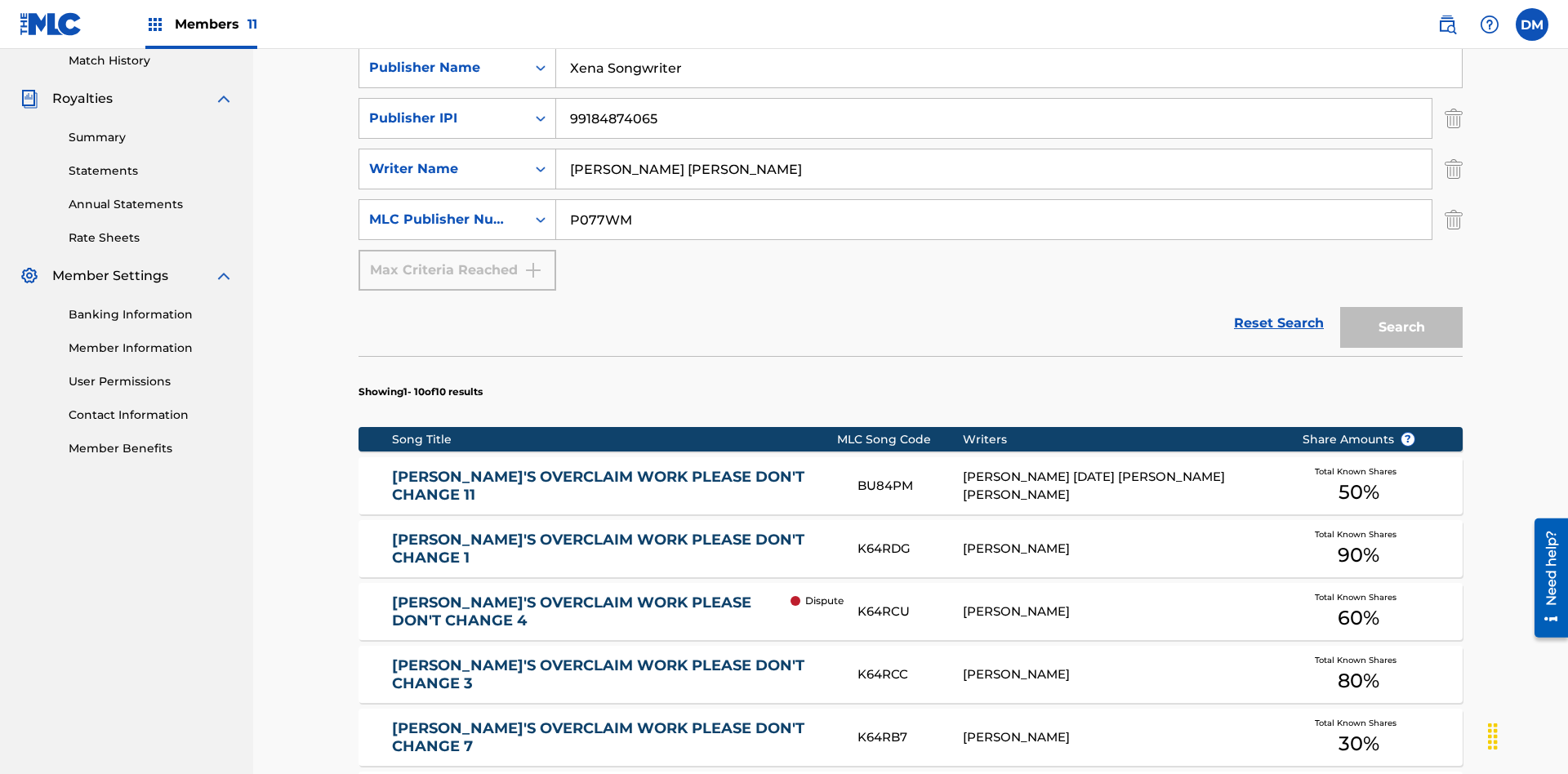
click at [1009, 36] on input "NON-OWNED WORK TO CLAIM" at bounding box center [1009, 16] width 906 height 39
click at [1009, 88] on input "Xena Songwriter" at bounding box center [1009, 68] width 906 height 39
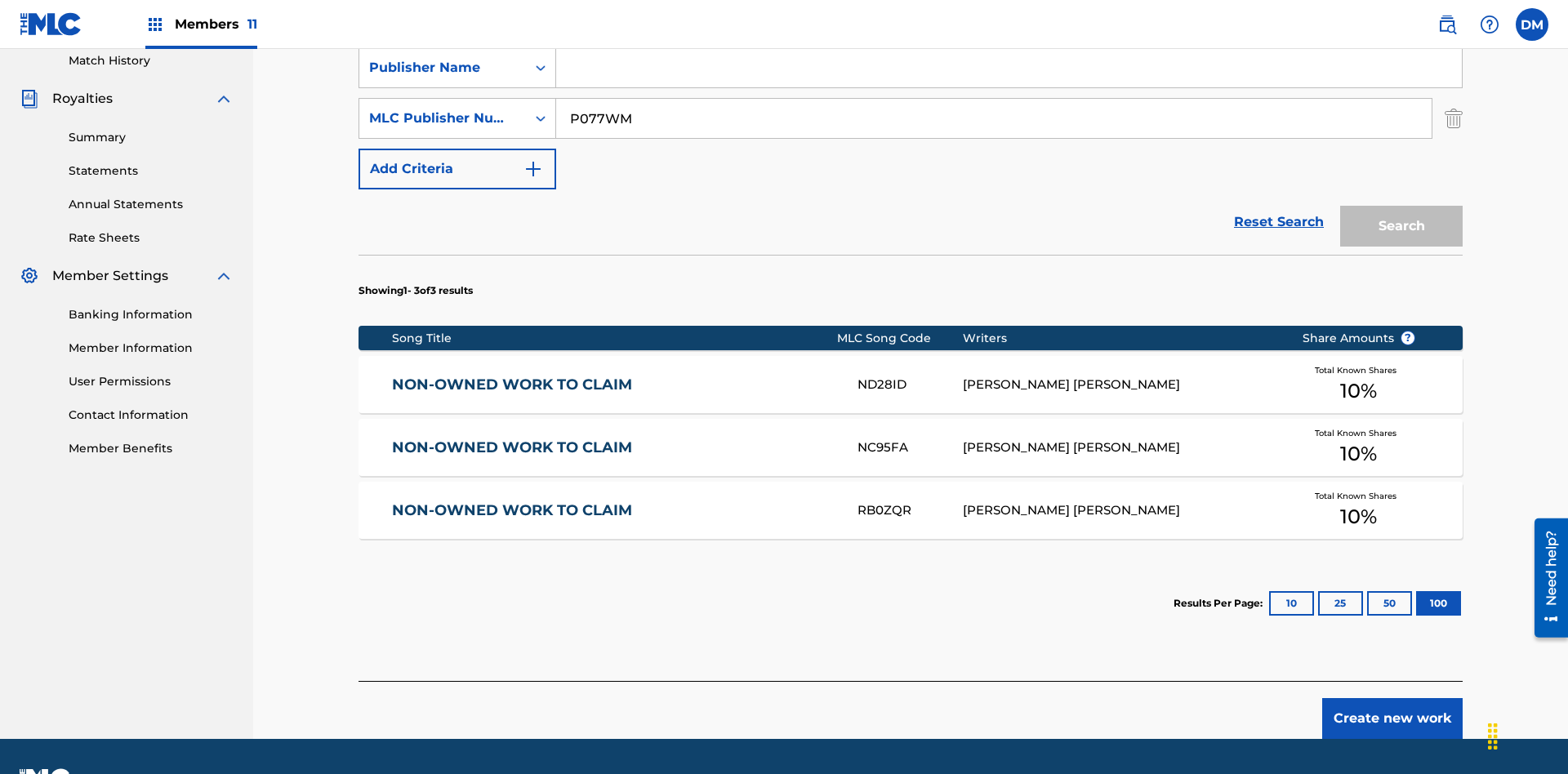
click at [994, 118] on input "P077WM" at bounding box center [994, 118] width 876 height 39
click at [443, 27] on div "Work Title" at bounding box center [442, 16] width 147 height 20
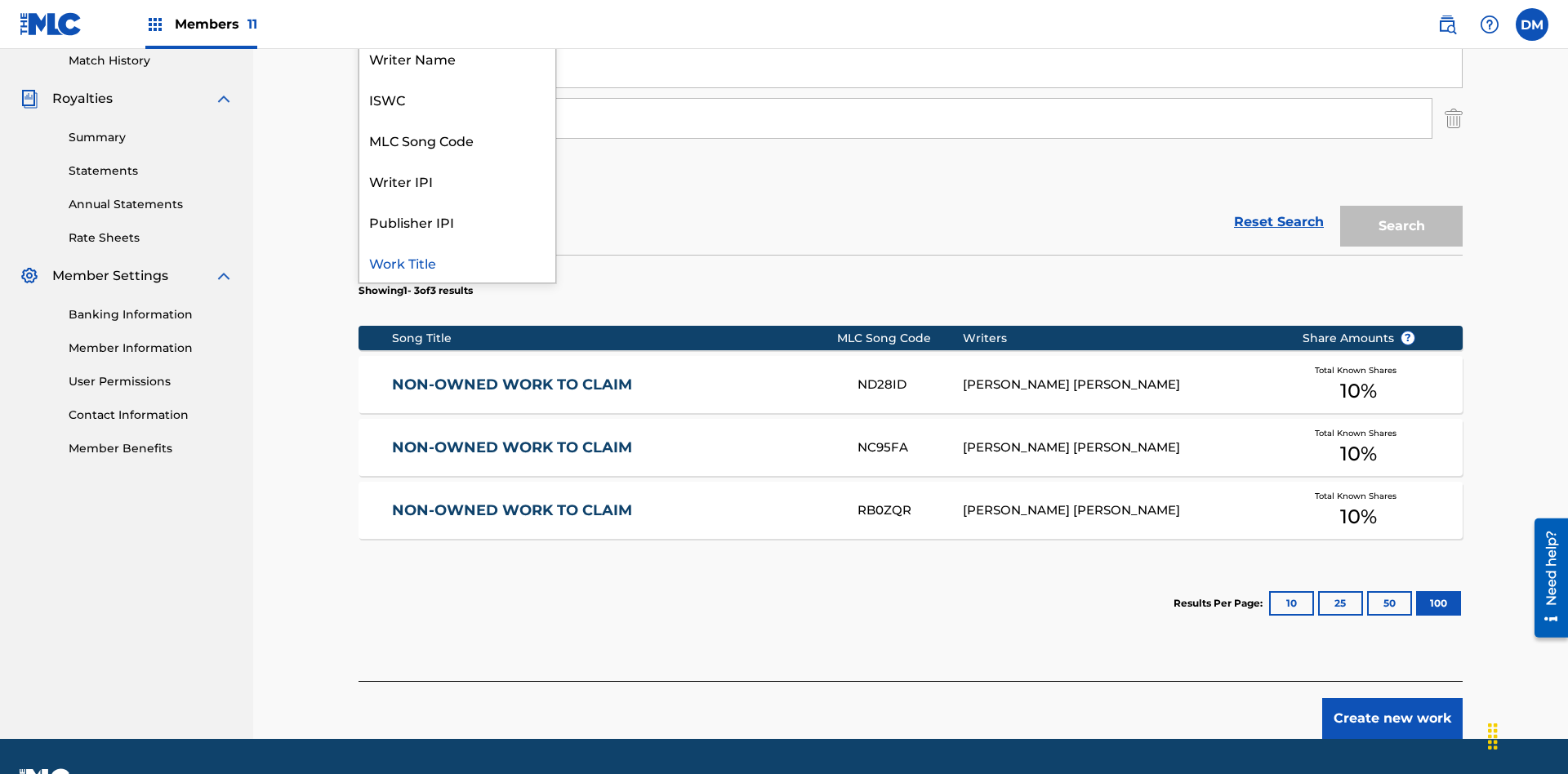
click at [457, 119] on div "ISWC" at bounding box center [457, 98] width 196 height 41
click at [443, 77] on div "Publisher Name" at bounding box center [442, 68] width 147 height 20
click at [443, 108] on div "MLC Publisher Number" at bounding box center [442, 118] width 147 height 20
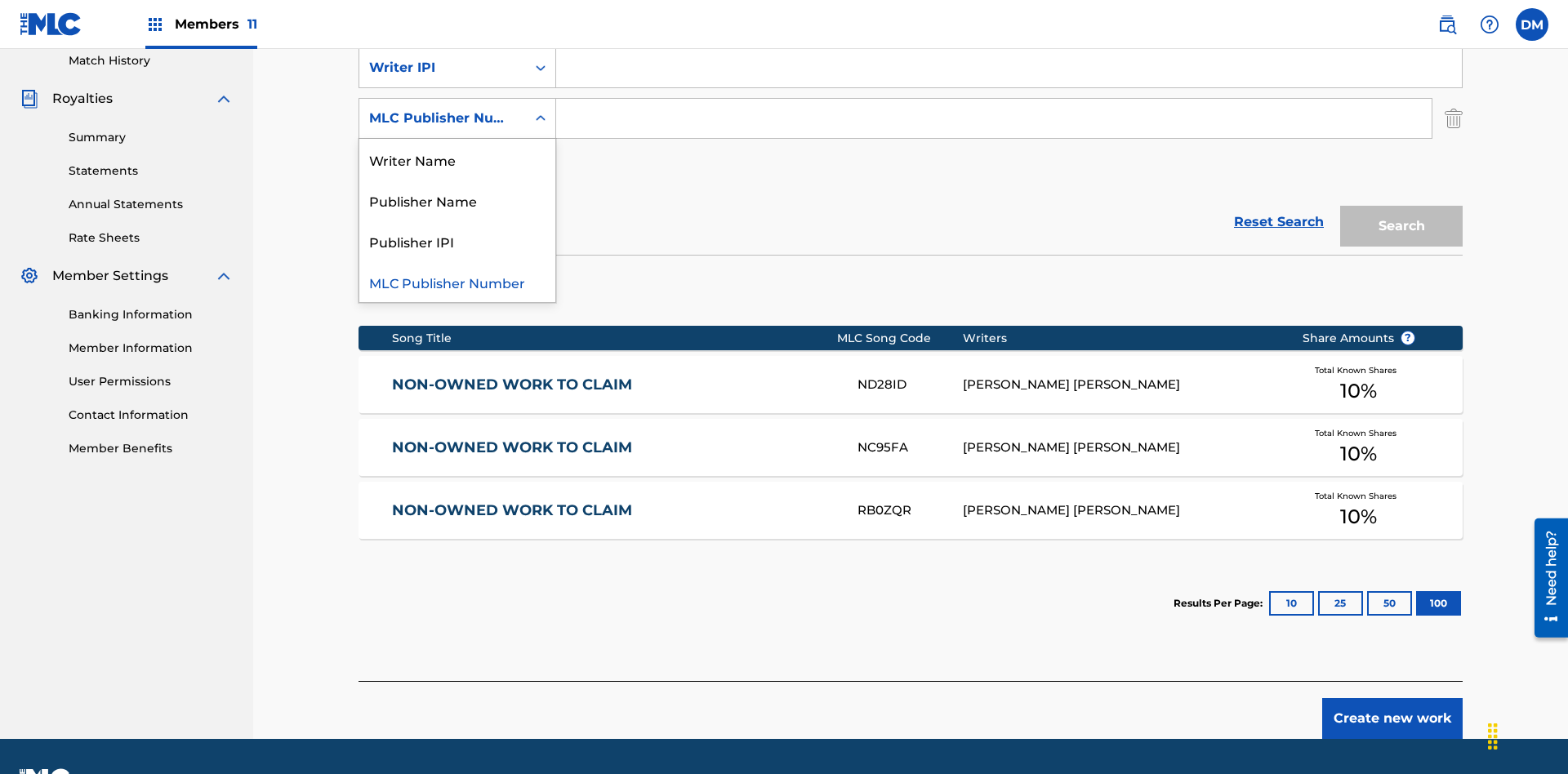
click at [457, 230] on div "Publisher IPI" at bounding box center [457, 240] width 196 height 41
click at [1009, 36] on input "Search Form" at bounding box center [1009, 16] width 906 height 39
type input "T9645292484"
click at [1009, 88] on input "Search Form" at bounding box center [1009, 68] width 906 height 39
type input "00369275519"
